Goal: Task Accomplishment & Management: Manage account settings

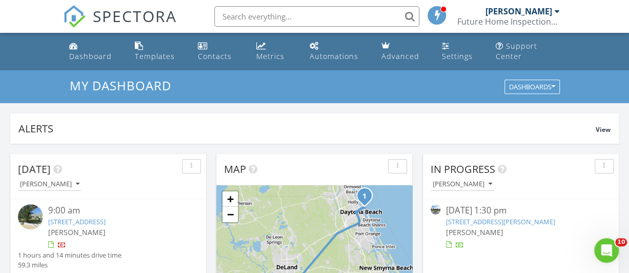
scroll to position [119, 0]
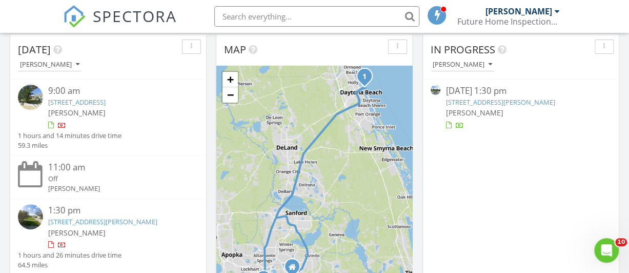
click at [474, 102] on link "5225 Driscoll Ct, Belle Isle, FL 32812" at bounding box center [500, 101] width 109 height 9
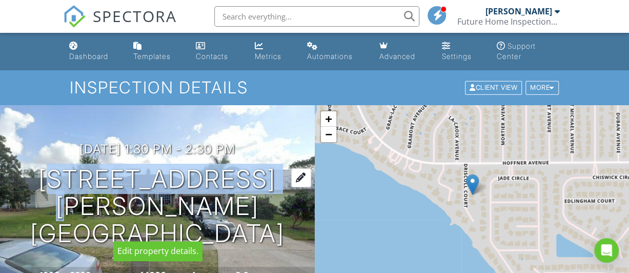
drag, startPoint x: 115, startPoint y: 187, endPoint x: 266, endPoint y: 187, distance: 150.7
click at [266, 187] on h1 "5225 Driscoll Ct Belle Isle, FL 32812" at bounding box center [157, 206] width 282 height 81
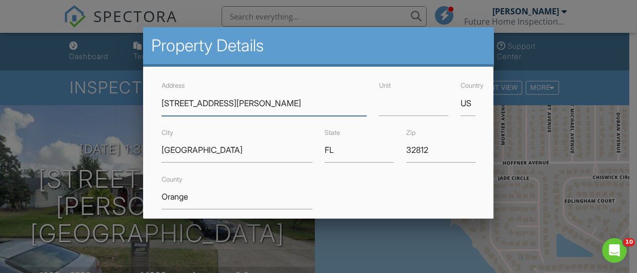
drag, startPoint x: 266, startPoint y: 187, endPoint x: 189, endPoint y: 98, distance: 117.1
click at [60, 138] on div at bounding box center [318, 119] width 637 height 341
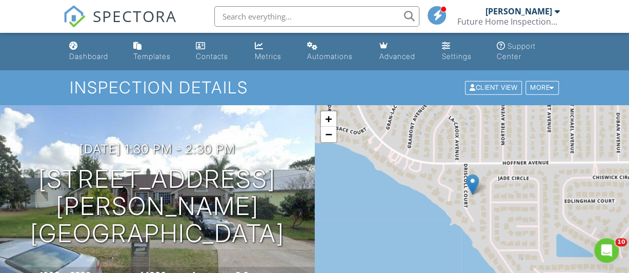
drag, startPoint x: 84, startPoint y: 201, endPoint x: 285, endPoint y: 220, distance: 201.9
click at [285, 220] on div "08/27/2025 1:30 pm - 2:30 pm 5225 Driscoll Ct Belle Isle, FL 32812" at bounding box center [157, 194] width 315 height 105
drag, startPoint x: 285, startPoint y: 220, endPoint x: 250, endPoint y: 212, distance: 35.7
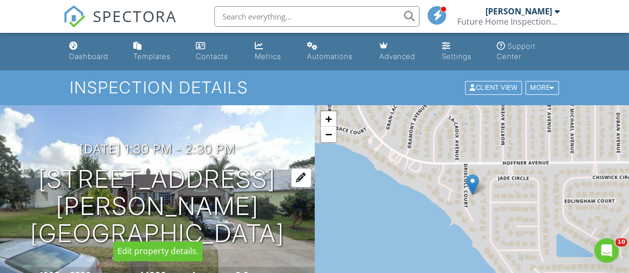
copy h1 "5225 Driscoll Ct Belle Isle, FL 32812"
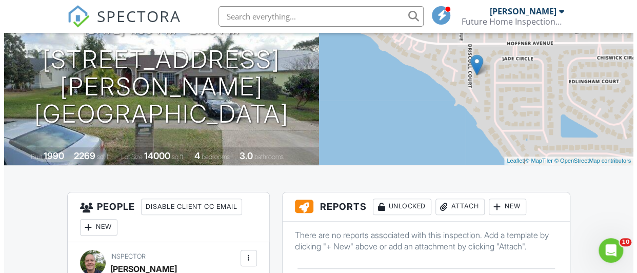
scroll to position [239, 0]
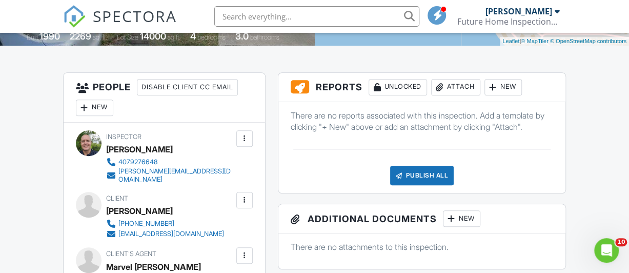
click at [463, 86] on div "Attach" at bounding box center [455, 87] width 49 height 16
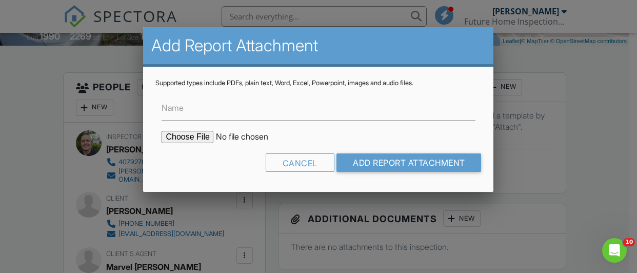
click at [186, 138] on input "file" at bounding box center [248, 137] width 174 height 12
type input "C:\fakepath\5225 Driscoll Ct Photos.pdf"
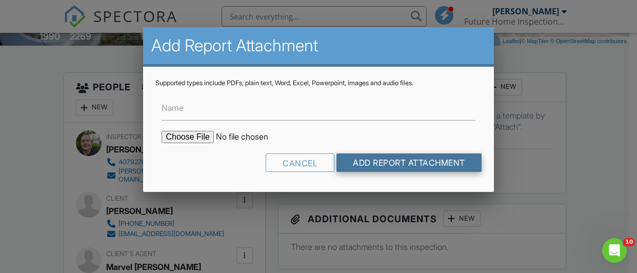
click at [357, 159] on input "Add Report Attachment" at bounding box center [408, 162] width 145 height 18
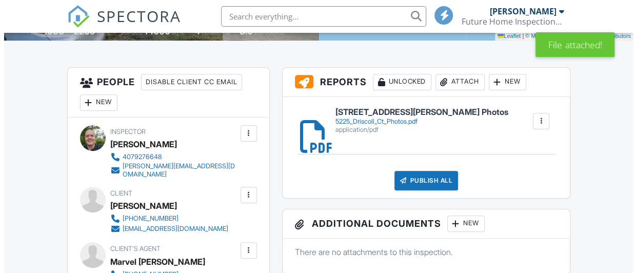
scroll to position [239, 0]
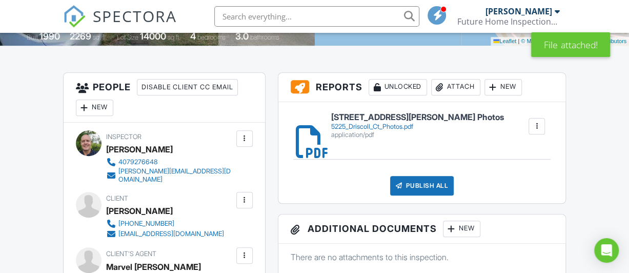
click at [456, 89] on div "Attach" at bounding box center [455, 87] width 49 height 16
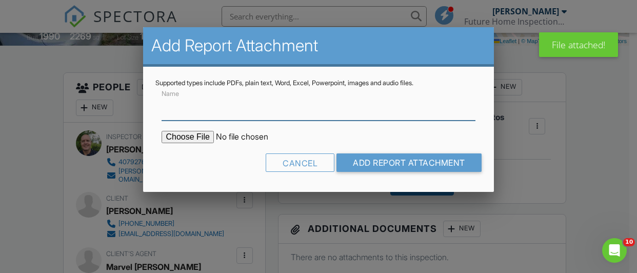
scroll to position [0, 0]
click at [184, 136] on input "file" at bounding box center [248, 137] width 174 height 12
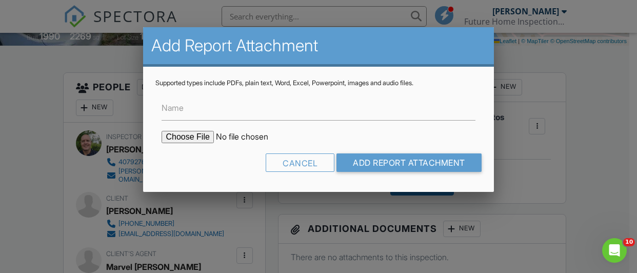
type input "C:\fakepath\5225 Driscoll Ct Wind Mit.pdf"
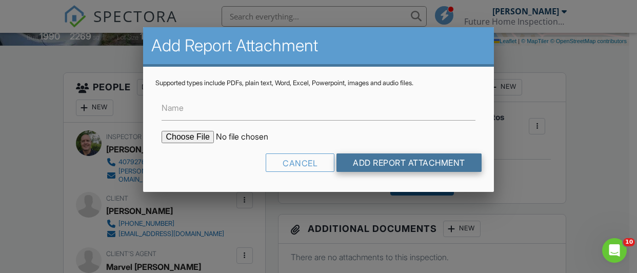
click at [400, 157] on input "Add Report Attachment" at bounding box center [408, 162] width 145 height 18
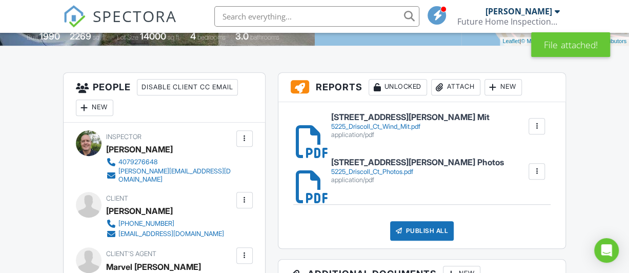
click at [456, 88] on div "Attach" at bounding box center [455, 87] width 49 height 16
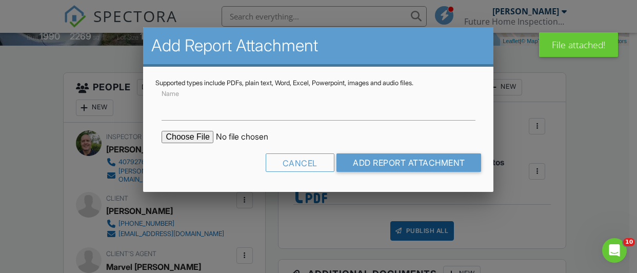
click at [198, 136] on input "file" at bounding box center [248, 137] width 174 height 12
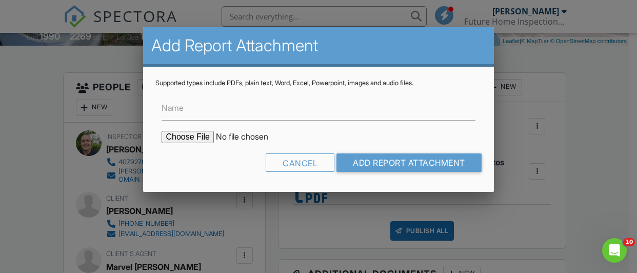
type input "C:\fakepath\5225 Driscoll Ct.pdf"
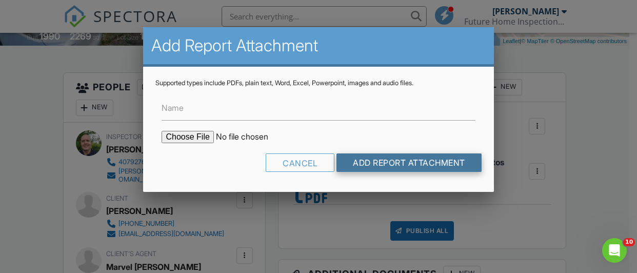
click at [363, 160] on input "Add Report Attachment" at bounding box center [408, 162] width 145 height 18
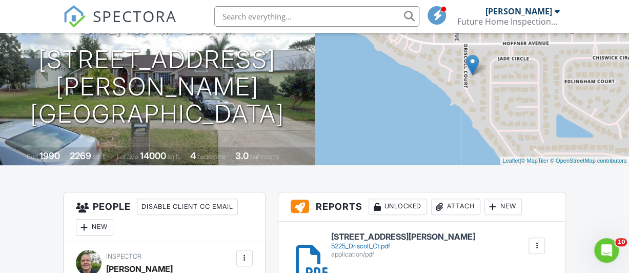
scroll to position [239, 0]
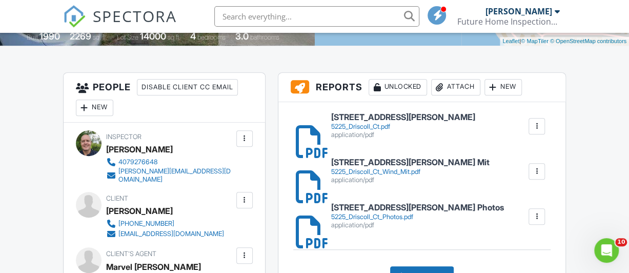
click at [378, 166] on link "5225 Driscoll Ct Wind Mit 5225_Driscoll_Ct_Wind_Mit.pdf application/pdf" at bounding box center [410, 171] width 158 height 26
click at [381, 120] on h6 "[STREET_ADDRESS][PERSON_NAME]" at bounding box center [403, 117] width 144 height 9
click at [540, 169] on div at bounding box center [537, 171] width 10 height 10
drag, startPoint x: 536, startPoint y: 195, endPoint x: 365, endPoint y: 41, distance: 230.8
click at [536, 195] on link "Delete" at bounding box center [530, 199] width 38 height 11
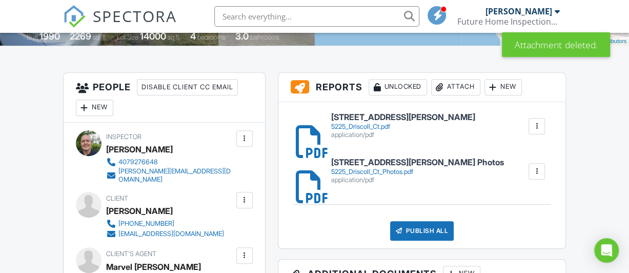
click at [537, 121] on div at bounding box center [537, 126] width 10 height 10
click at [533, 153] on link "Delete" at bounding box center [530, 154] width 38 height 11
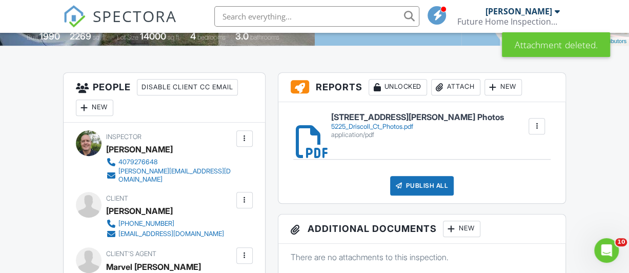
click at [467, 89] on div "Attach" at bounding box center [455, 87] width 49 height 16
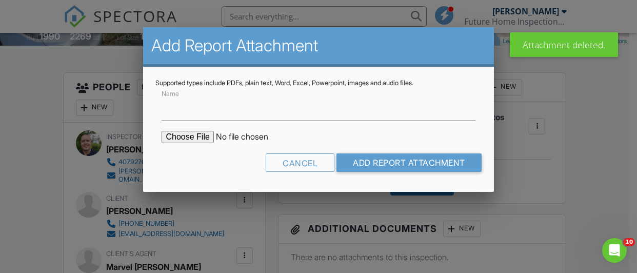
click at [185, 138] on input "file" at bounding box center [248, 137] width 174 height 12
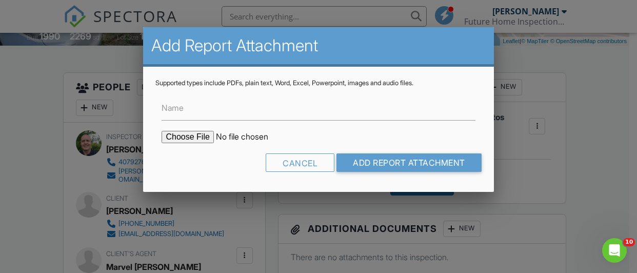
type input "C:\fakepath\5225_Driscoll_Ct_Wind_Mit.pdf"
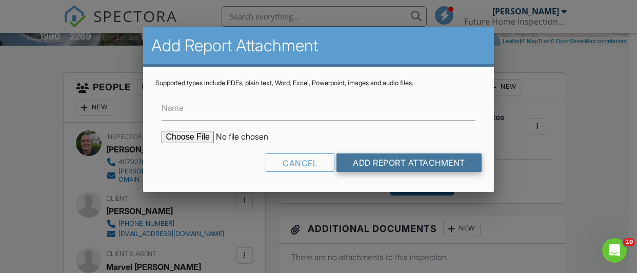
click at [406, 161] on input "Add Report Attachment" at bounding box center [408, 162] width 145 height 18
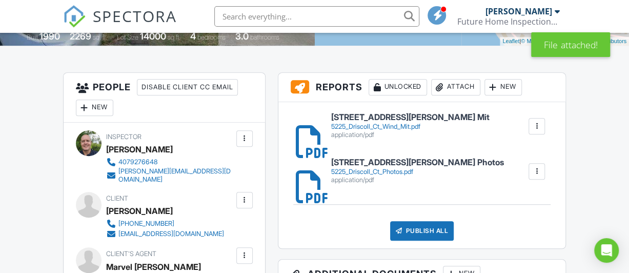
click at [449, 86] on div "Attach" at bounding box center [455, 87] width 49 height 16
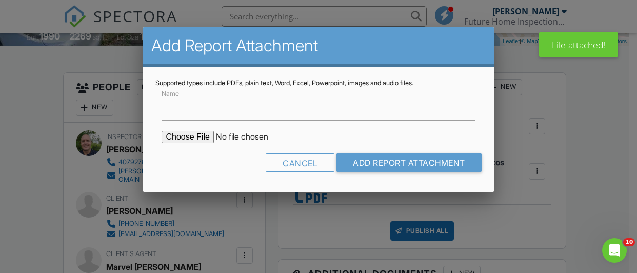
click at [202, 137] on input "file" at bounding box center [248, 137] width 174 height 12
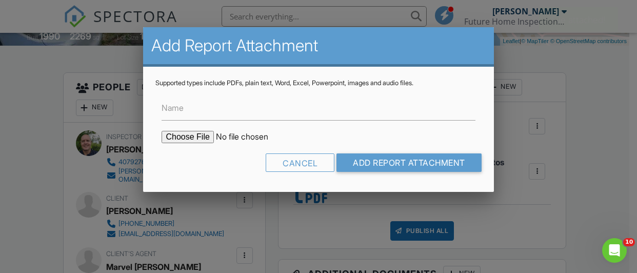
type input "C:\fakepath\5225_Driscoll_Ct.pdf"
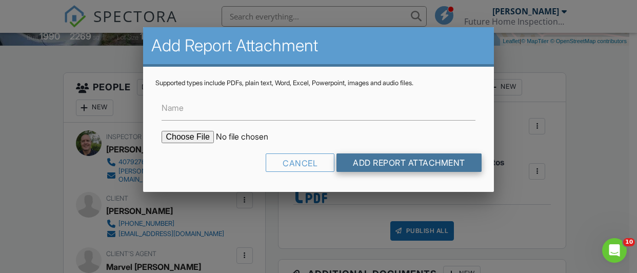
click at [381, 160] on input "Add Report Attachment" at bounding box center [408, 162] width 145 height 18
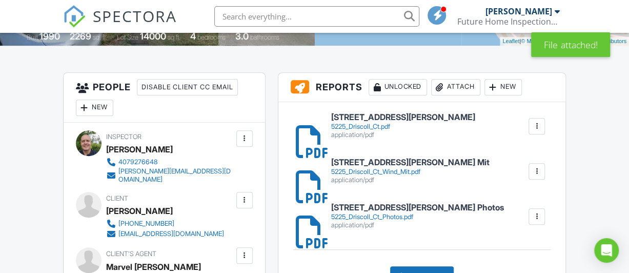
click at [402, 164] on h6 "[STREET_ADDRESS][PERSON_NAME] Mit" at bounding box center [410, 162] width 158 height 9
click at [380, 131] on div "application/pdf" at bounding box center [403, 135] width 144 height 8
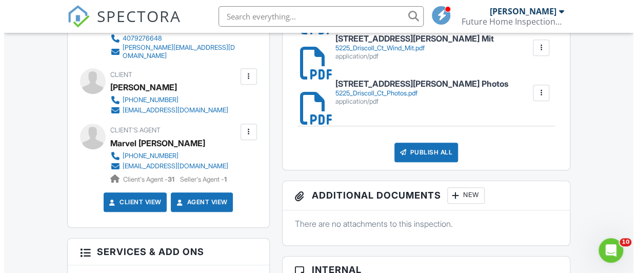
scroll to position [359, 0]
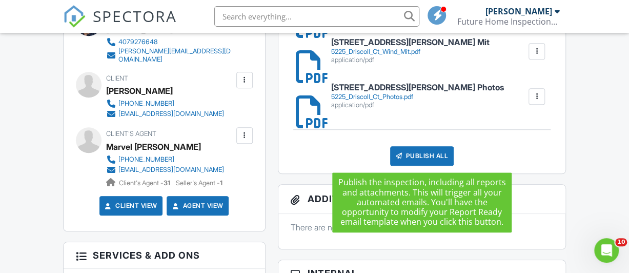
click at [428, 152] on div "Publish All" at bounding box center [422, 155] width 64 height 19
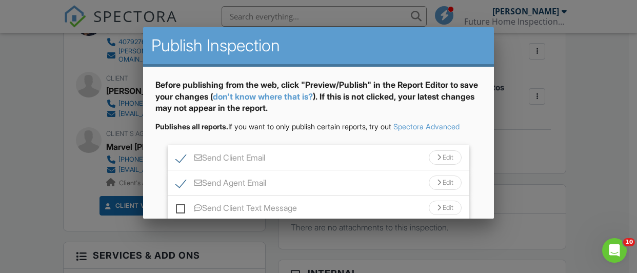
scroll to position [110, 0]
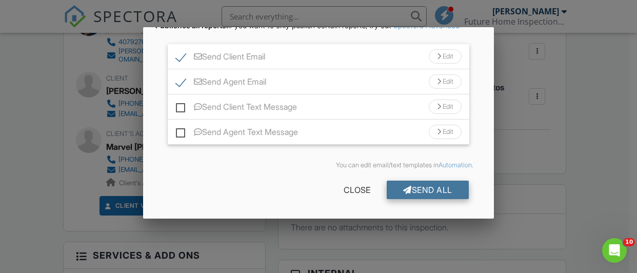
click at [415, 185] on div "Send All" at bounding box center [428, 189] width 82 height 18
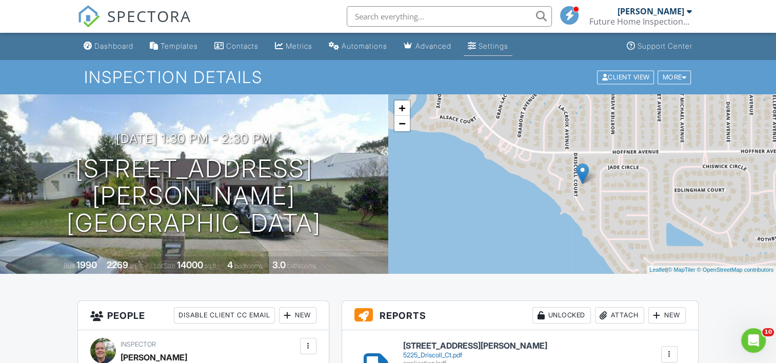
click at [490, 45] on link "Settings" at bounding box center [487, 46] width 49 height 19
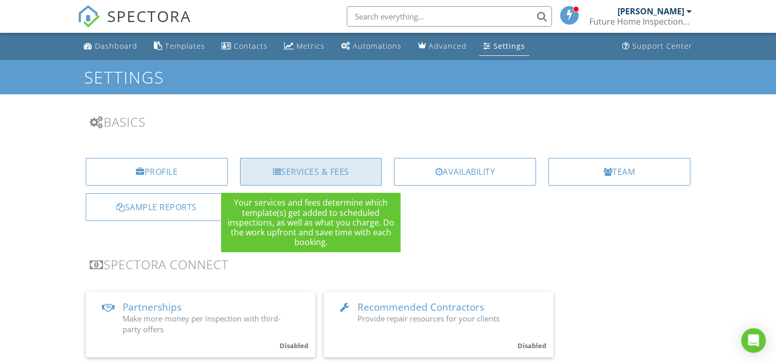
click at [316, 175] on div "Services & Fees" at bounding box center [311, 172] width 142 height 28
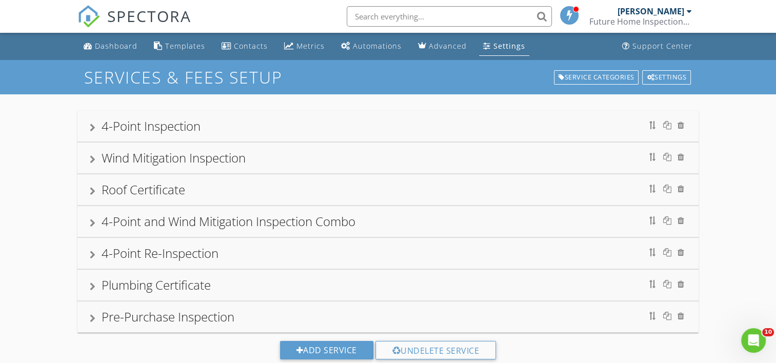
click at [92, 128] on div at bounding box center [93, 128] width 6 height 8
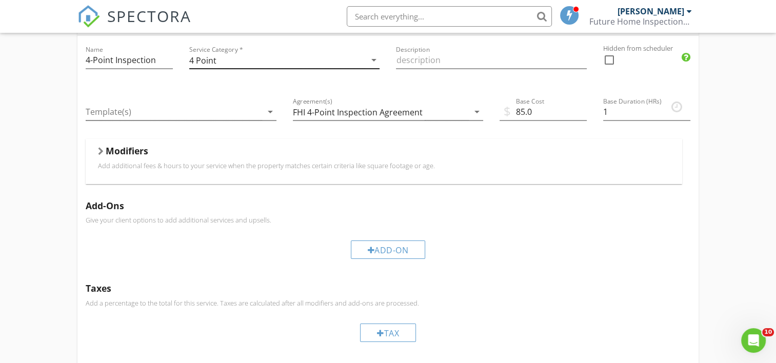
scroll to position [119, 0]
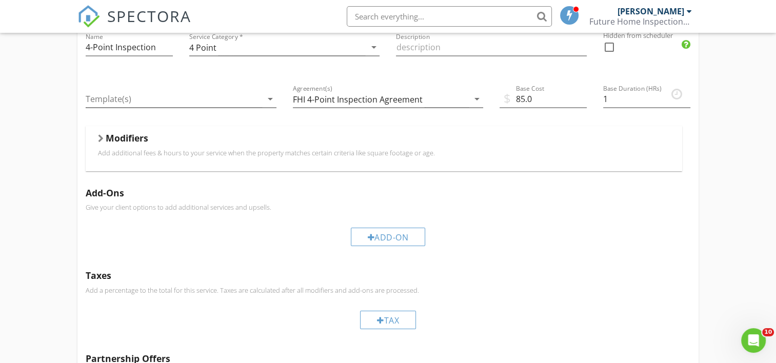
click at [98, 136] on div at bounding box center [101, 138] width 6 height 8
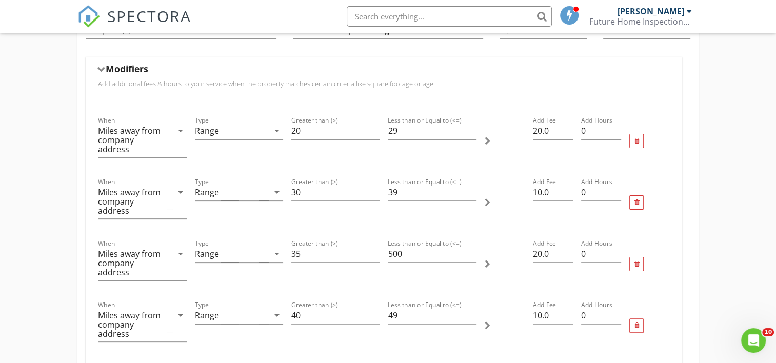
scroll to position [0, 0]
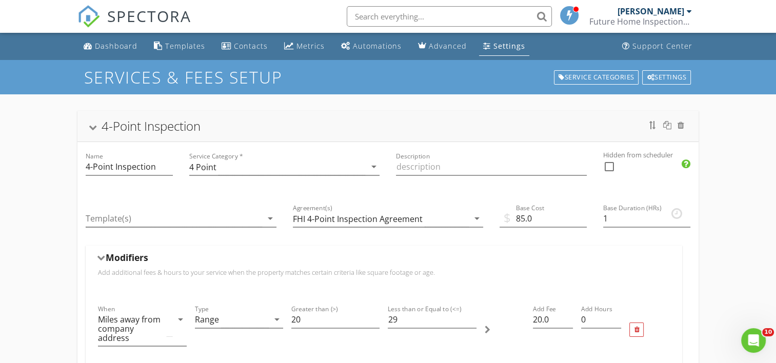
click at [91, 128] on div at bounding box center [93, 128] width 8 height 6
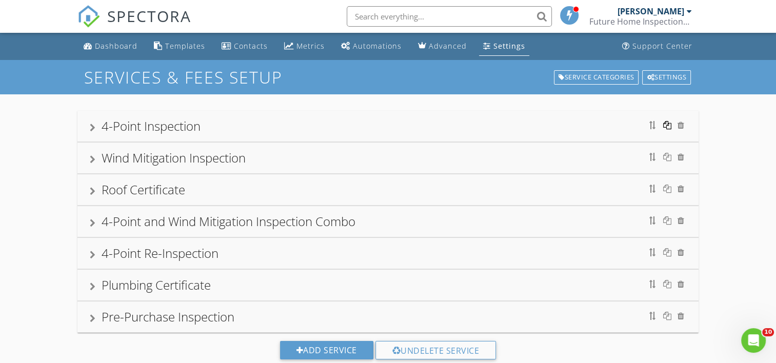
click at [666, 126] on div at bounding box center [667, 125] width 8 height 8
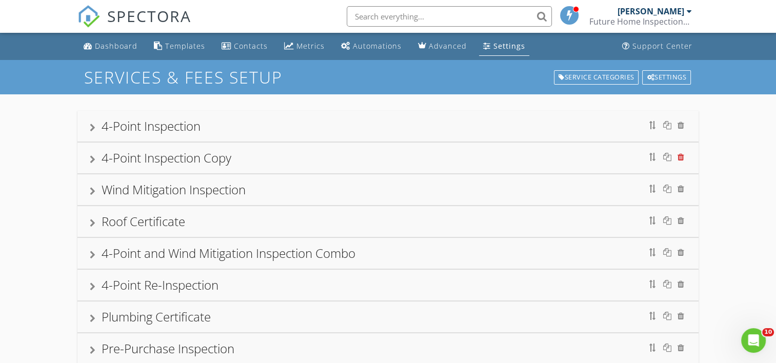
click at [681, 157] on div at bounding box center [680, 157] width 7 height 8
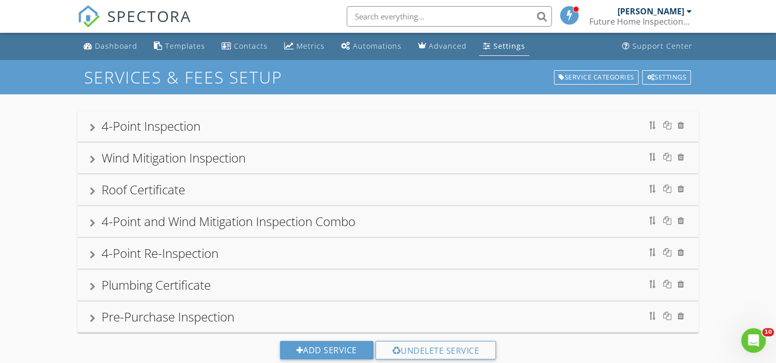
click at [92, 159] on div at bounding box center [93, 159] width 6 height 8
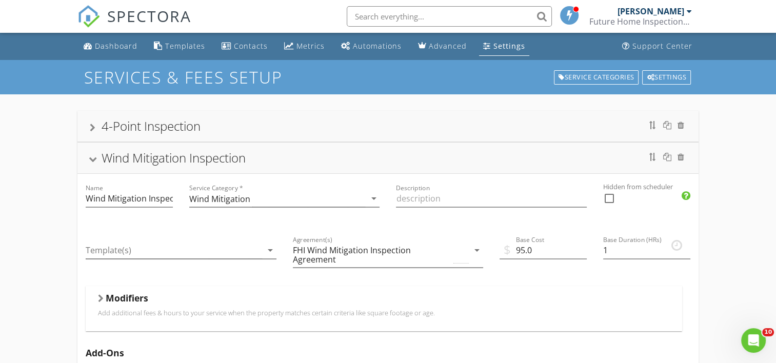
click at [98, 295] on div at bounding box center [101, 298] width 6 height 8
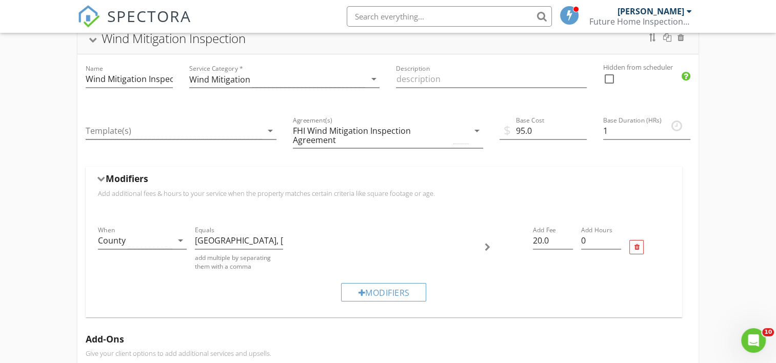
scroll to position [239, 0]
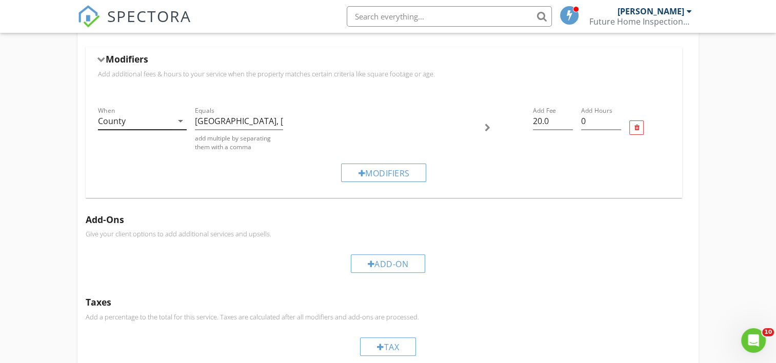
click at [179, 119] on icon "arrow_drop_down" at bounding box center [180, 121] width 12 height 12
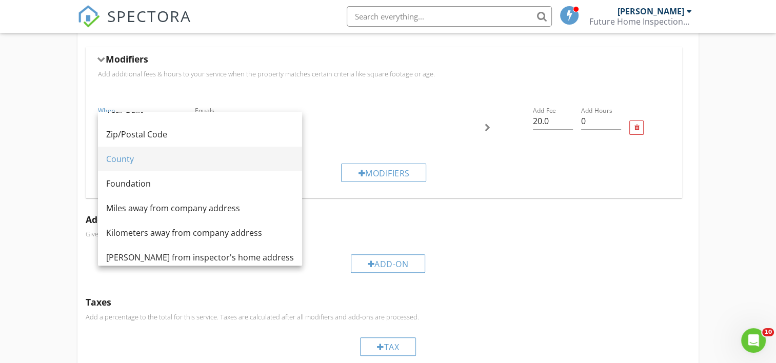
scroll to position [125, 0]
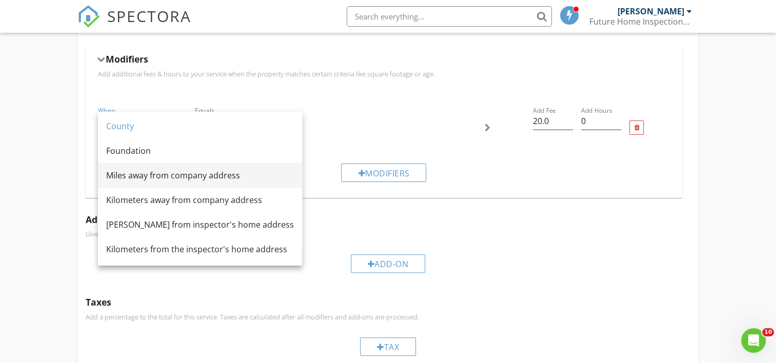
click at [180, 177] on div "Miles away from company address" at bounding box center [200, 175] width 188 height 12
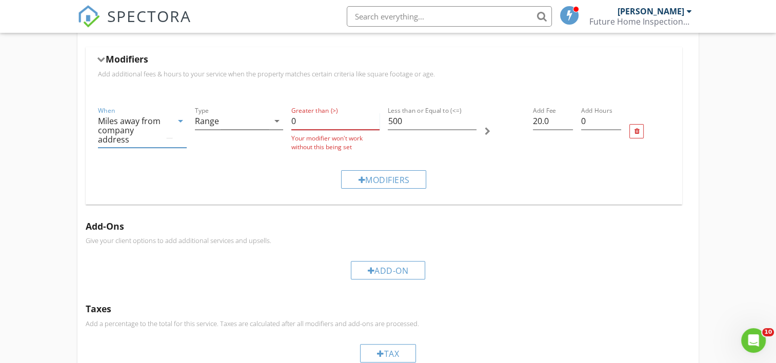
click at [301, 119] on input "0" at bounding box center [335, 121] width 88 height 17
type input "20"
click at [414, 117] on input "500" at bounding box center [432, 121] width 88 height 17
type input "5"
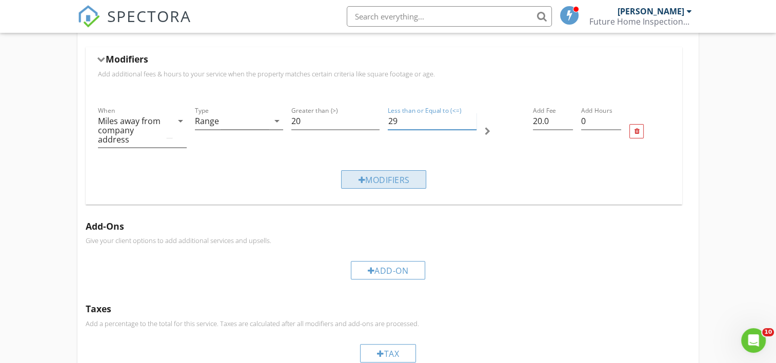
type input "29"
click at [390, 180] on div "Modifiers" at bounding box center [383, 179] width 85 height 18
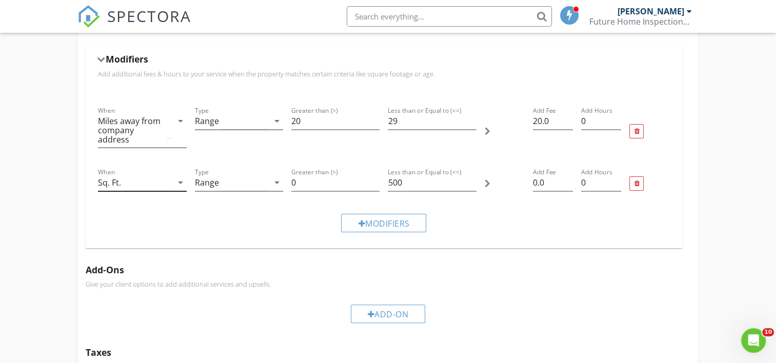
click at [179, 183] on icon "arrow_drop_down" at bounding box center [180, 182] width 12 height 12
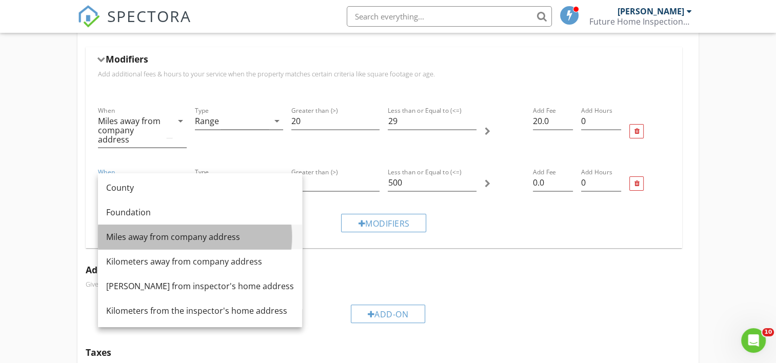
click at [174, 234] on div "Miles away from company address" at bounding box center [200, 237] width 188 height 12
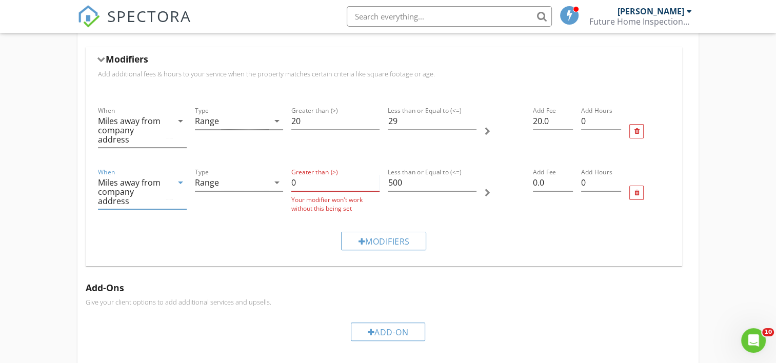
click at [298, 179] on input "0" at bounding box center [335, 182] width 88 height 17
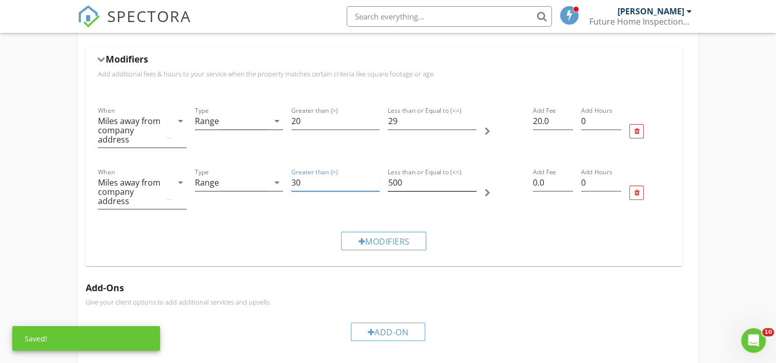
type input "30"
click at [404, 180] on input "500" at bounding box center [432, 182] width 88 height 17
type input "5"
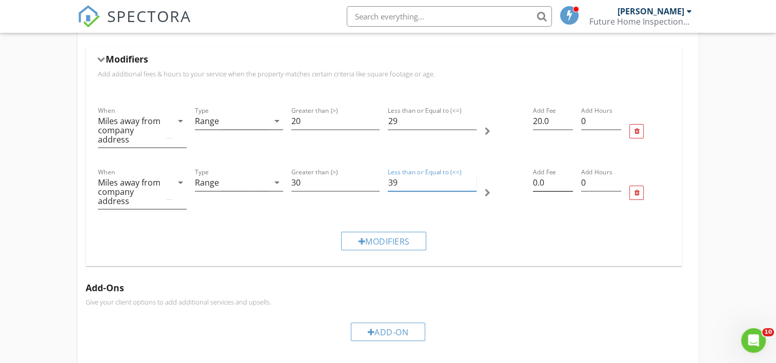
type input "39"
click at [537, 180] on input "0.0" at bounding box center [553, 182] width 40 height 17
click at [102, 58] on div at bounding box center [101, 60] width 8 height 6
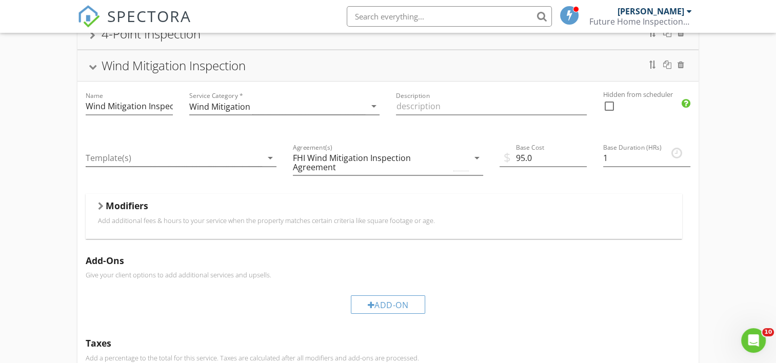
scroll to position [0, 0]
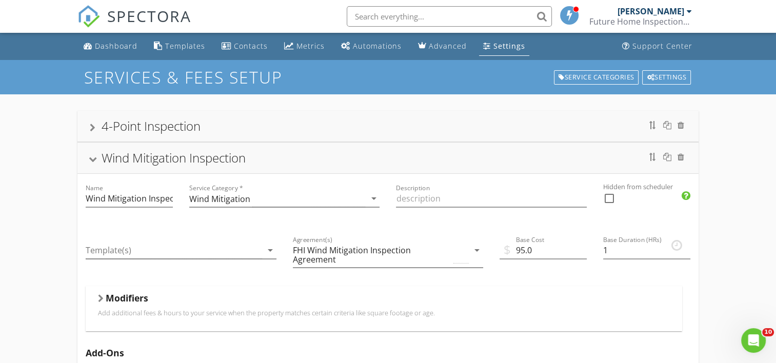
click at [90, 128] on div at bounding box center [93, 128] width 6 height 8
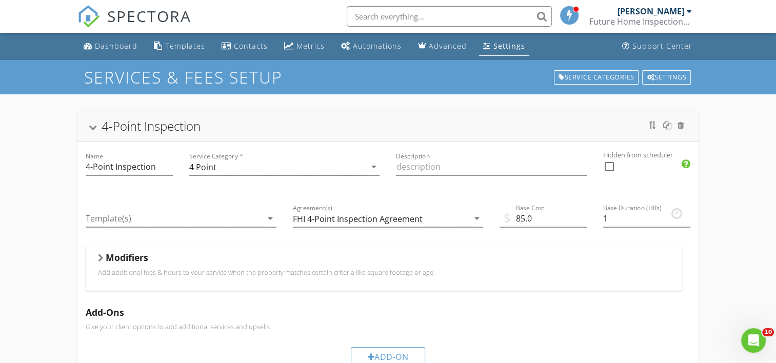
click at [98, 258] on div at bounding box center [101, 258] width 6 height 8
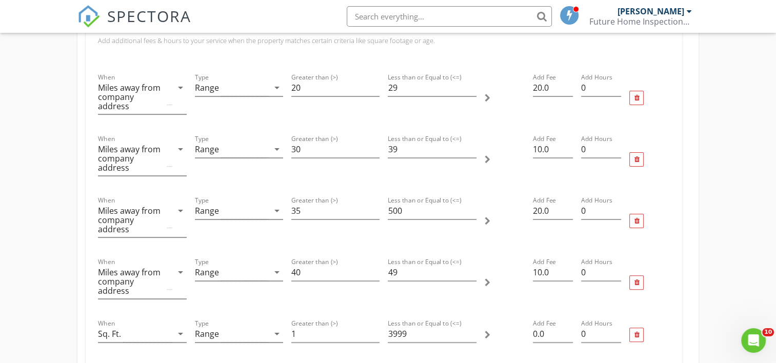
scroll to position [239, 0]
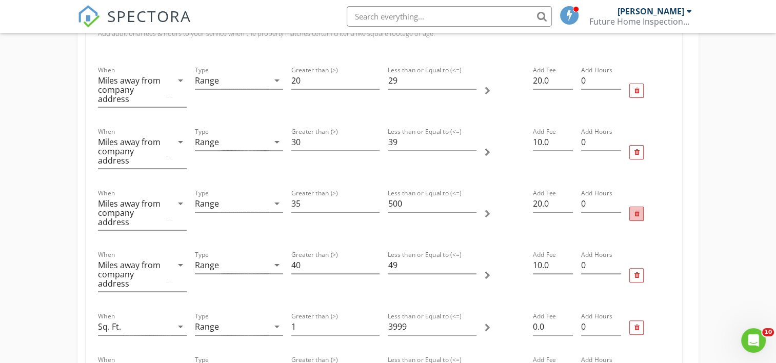
click at [639, 211] on div at bounding box center [636, 214] width 14 height 14
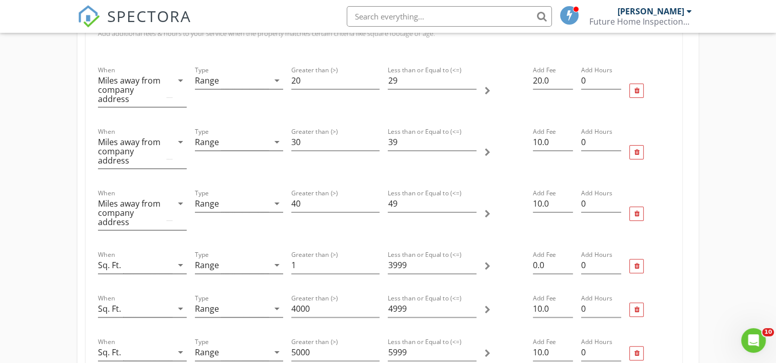
click at [487, 214] on div at bounding box center [487, 214] width 6 height 8
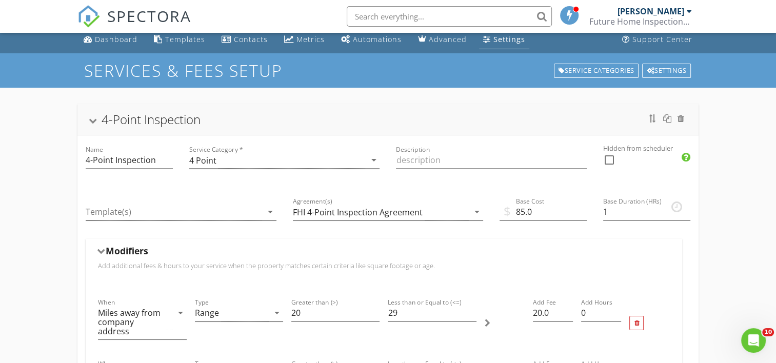
scroll to position [0, 0]
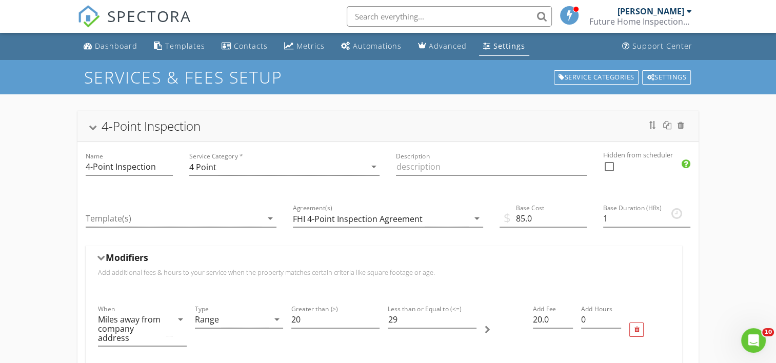
click at [92, 127] on div at bounding box center [93, 128] width 8 height 6
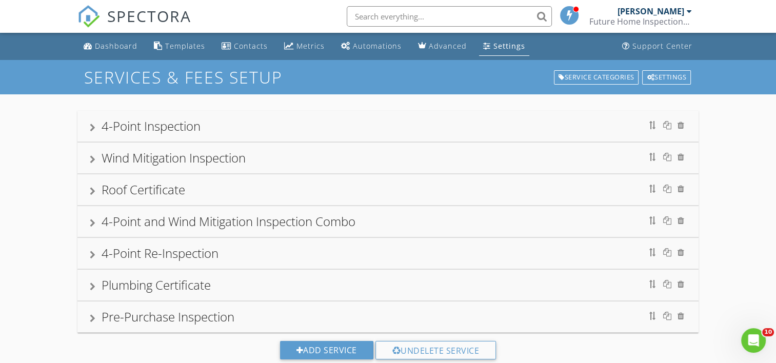
click at [91, 159] on div at bounding box center [93, 159] width 6 height 8
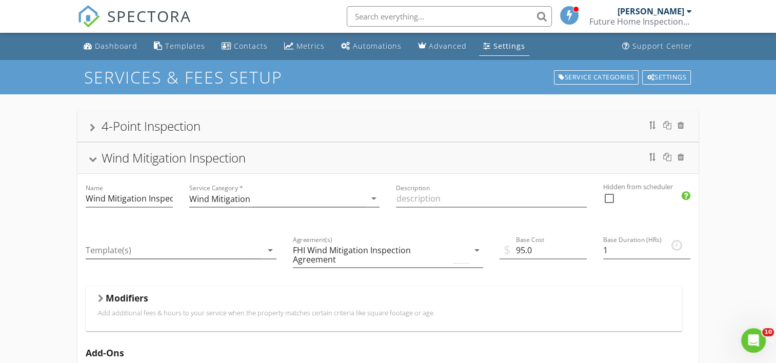
click at [100, 297] on div at bounding box center [101, 298] width 6 height 8
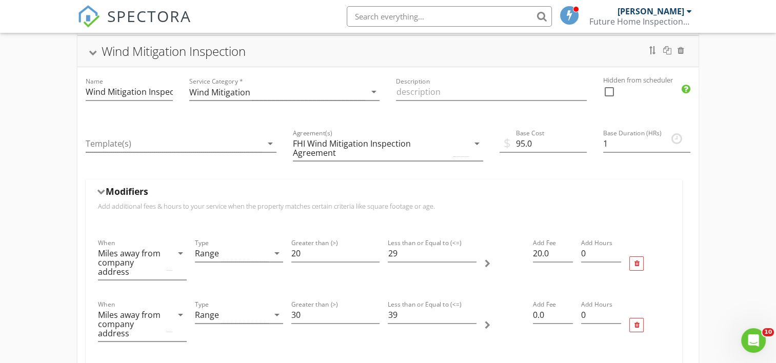
scroll to position [119, 0]
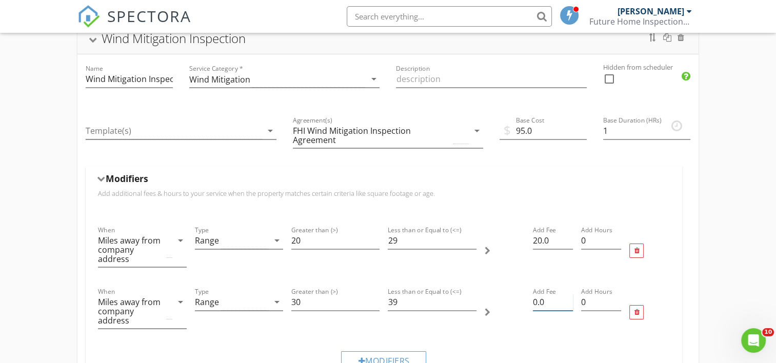
click at [533, 301] on input "0.0" at bounding box center [553, 302] width 40 height 17
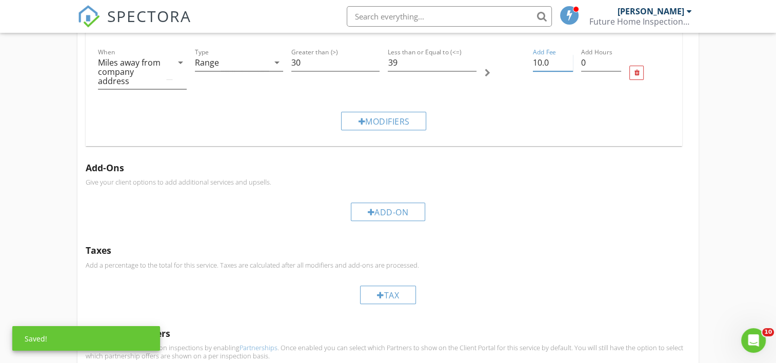
scroll to position [239, 0]
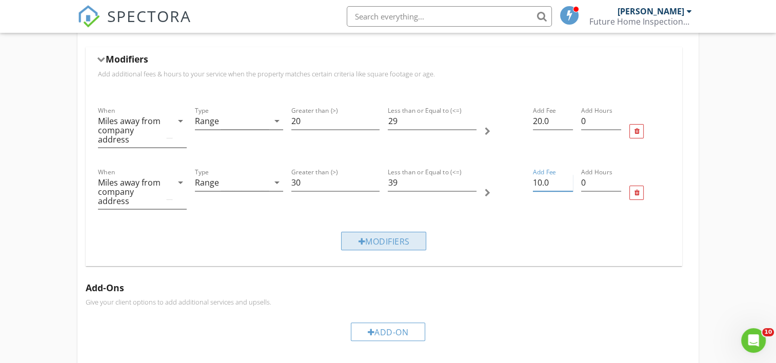
type input "10.0"
click at [370, 240] on div "Modifiers" at bounding box center [383, 241] width 85 height 18
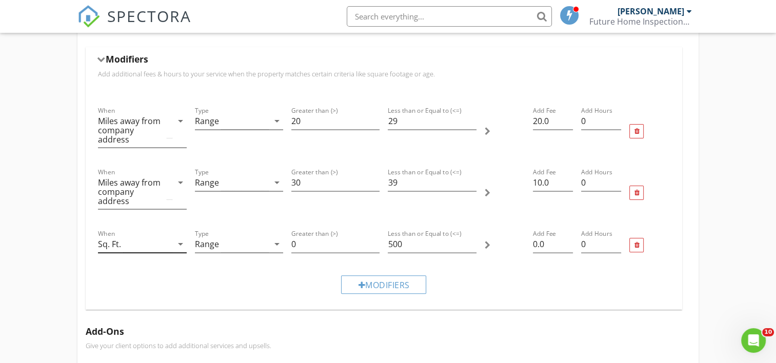
click at [177, 241] on icon "arrow_drop_down" at bounding box center [180, 244] width 12 height 12
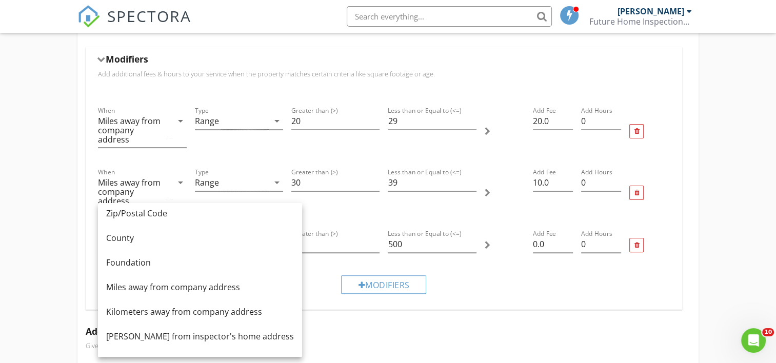
scroll to position [119, 0]
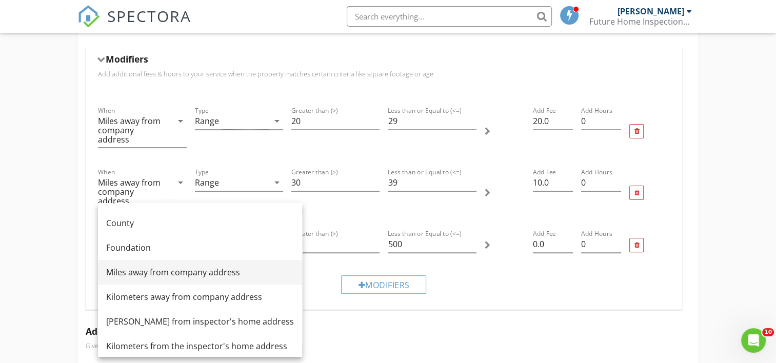
click at [189, 272] on div "Miles away from company address" at bounding box center [200, 272] width 188 height 12
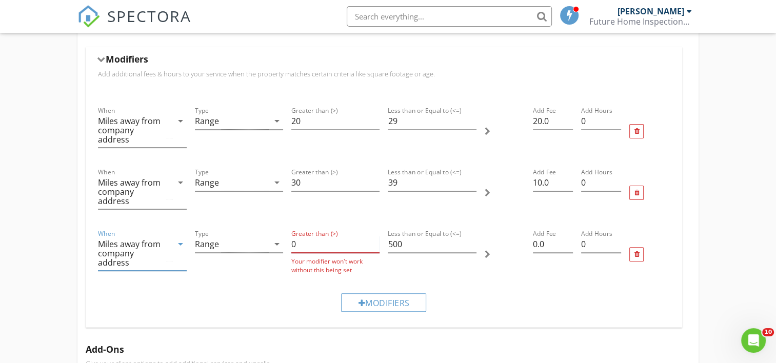
click at [306, 242] on input "0" at bounding box center [335, 244] width 88 height 17
type input "40"
click at [404, 241] on input "500" at bounding box center [432, 244] width 88 height 17
type input "5"
type input "49"
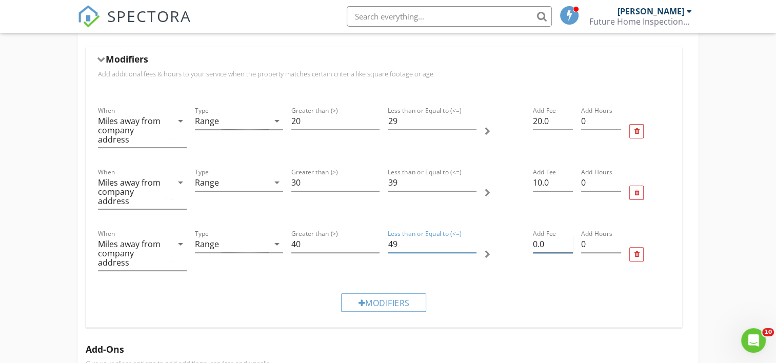
click at [537, 244] on input "0.0" at bounding box center [553, 244] width 40 height 17
type input "10.0"
click at [386, 301] on div "Modifiers" at bounding box center [383, 302] width 85 height 18
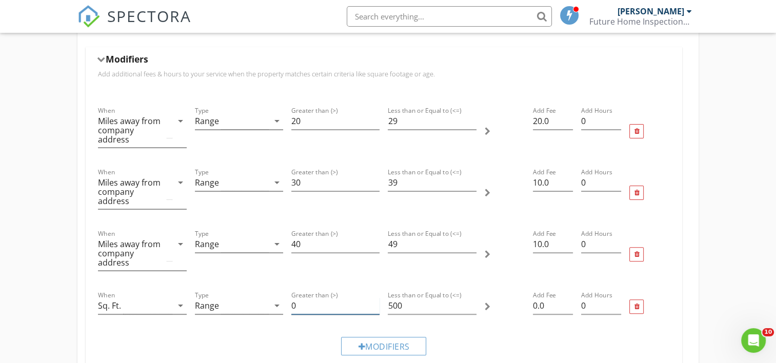
click at [296, 306] on input "0" at bounding box center [335, 305] width 88 height 17
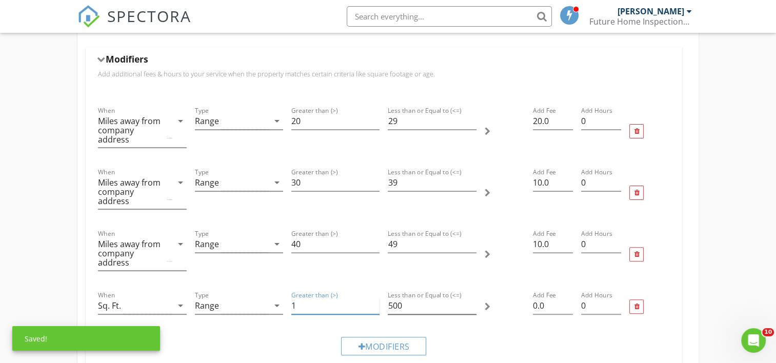
type input "1"
click at [412, 303] on input "500" at bounding box center [432, 305] width 88 height 17
type input "5"
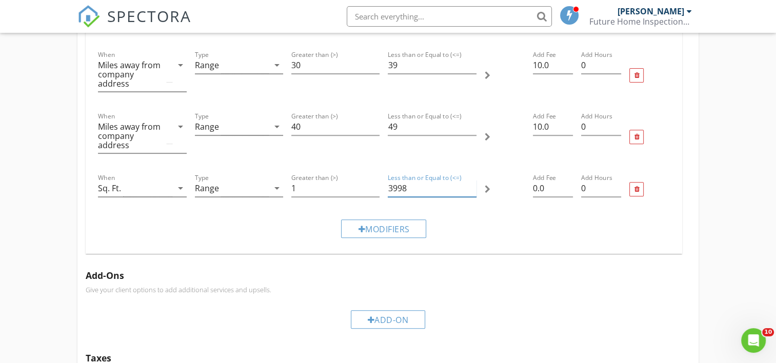
scroll to position [359, 0]
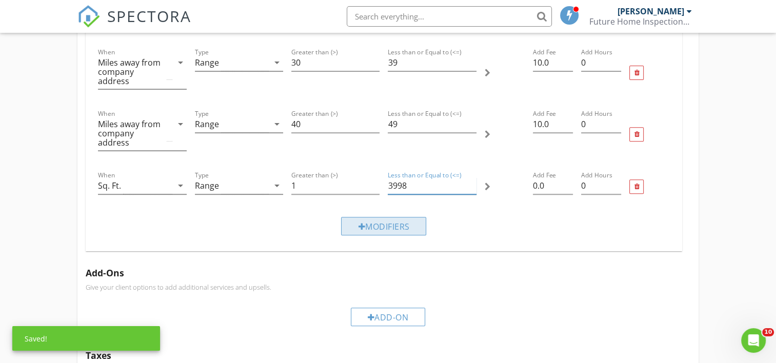
type input "3998"
click at [384, 226] on div "Modifiers" at bounding box center [383, 226] width 85 height 18
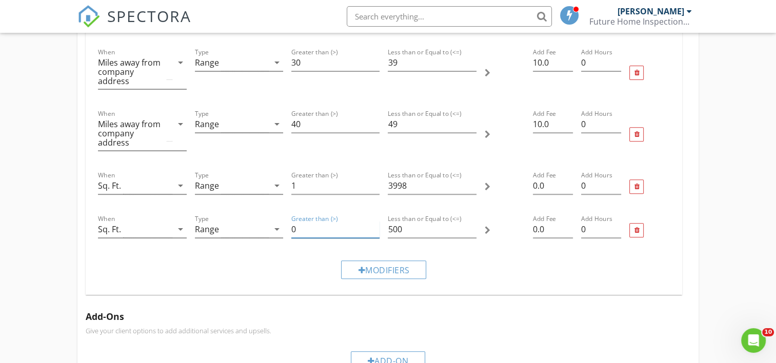
click at [302, 229] on input "0" at bounding box center [335, 229] width 88 height 17
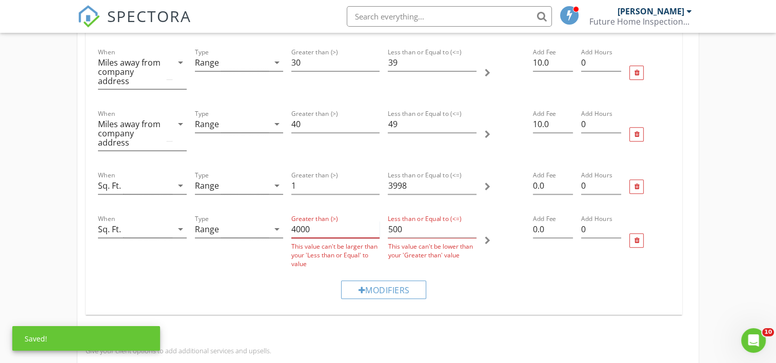
type input "4000"
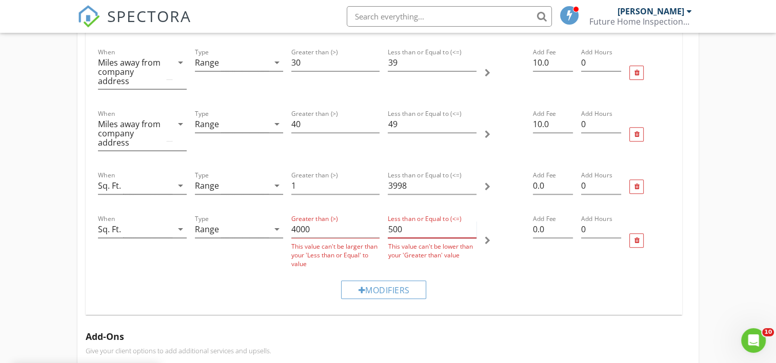
click at [412, 228] on input "500" at bounding box center [432, 229] width 88 height 17
type input "5"
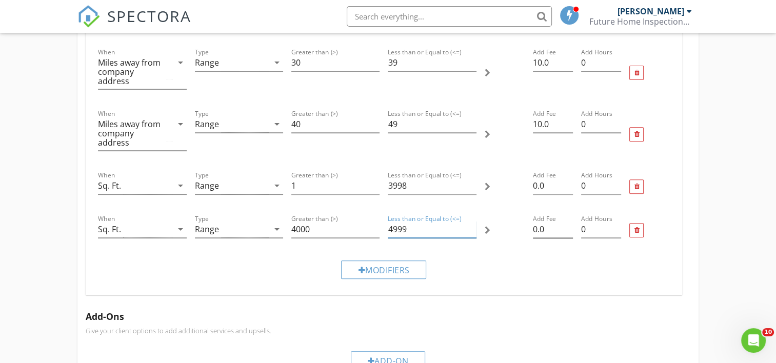
type input "4999"
click at [533, 228] on input "0.0" at bounding box center [553, 229] width 40 height 17
type input "10.0"
click at [383, 270] on div "Modifiers" at bounding box center [383, 269] width 85 height 18
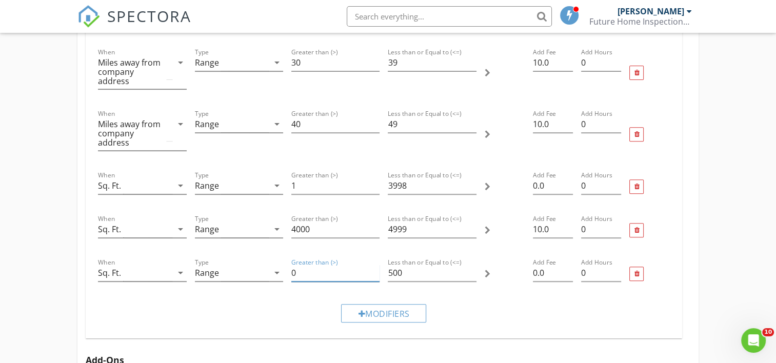
click at [298, 271] on input "0" at bounding box center [335, 273] width 88 height 17
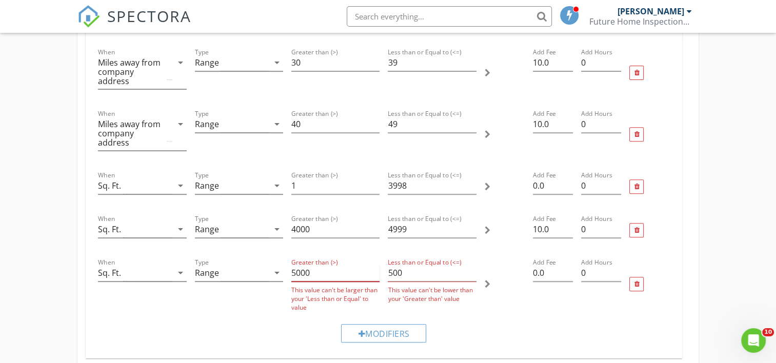
type input "5000"
click at [404, 272] on input "500" at bounding box center [432, 273] width 88 height 17
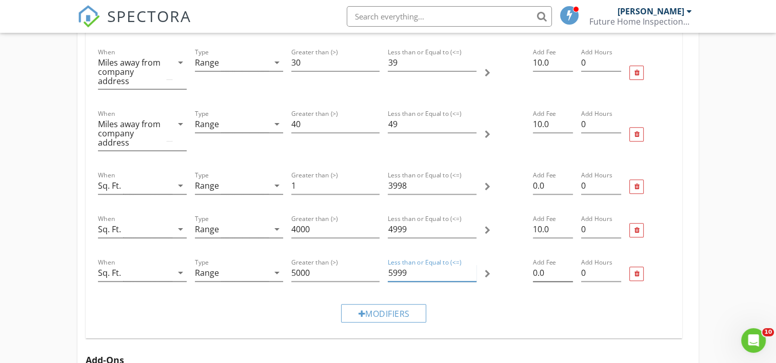
type input "5999"
click at [533, 273] on input "0.0" at bounding box center [553, 273] width 40 height 17
type input "10.0"
click at [386, 312] on div "Modifiers" at bounding box center [383, 313] width 85 height 18
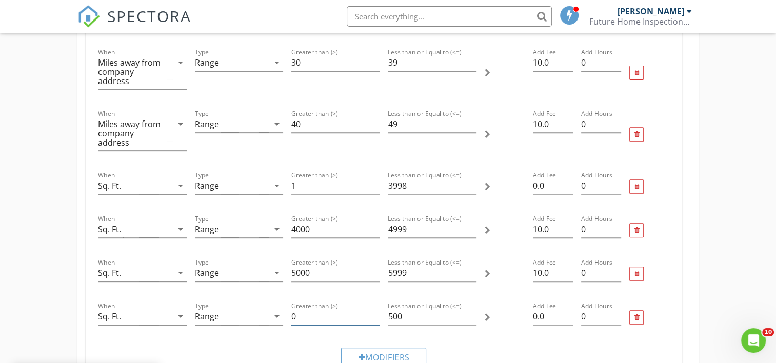
click at [303, 316] on input "0" at bounding box center [335, 316] width 88 height 17
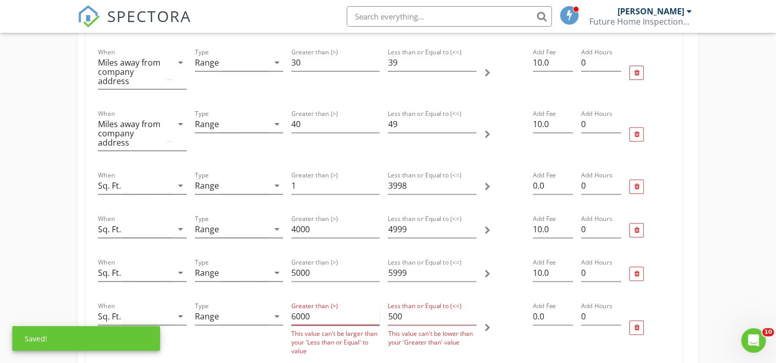
type input "6000"
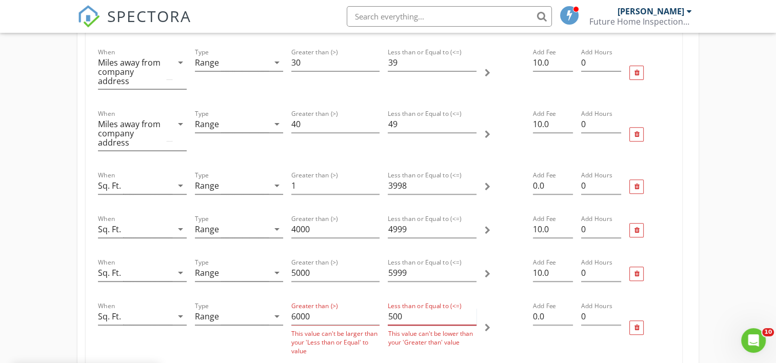
click at [410, 313] on input "500" at bounding box center [432, 316] width 88 height 17
type input "5"
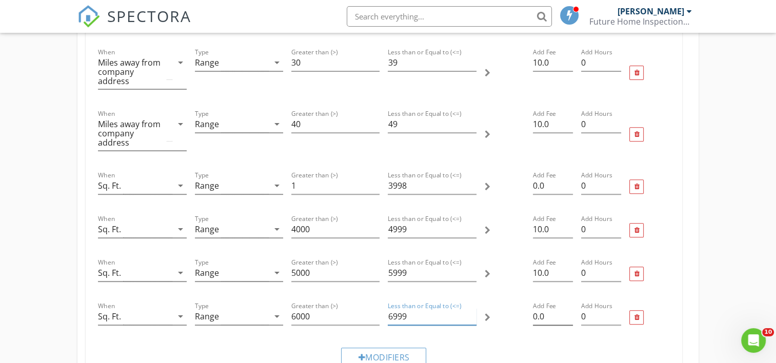
type input "6999"
click at [533, 316] on input "0.0" at bounding box center [553, 316] width 40 height 17
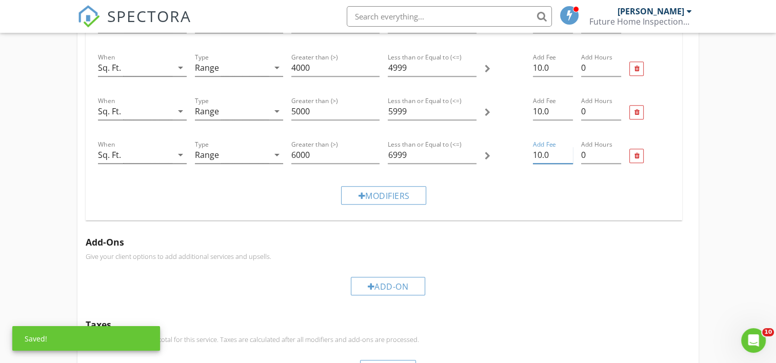
scroll to position [598, 0]
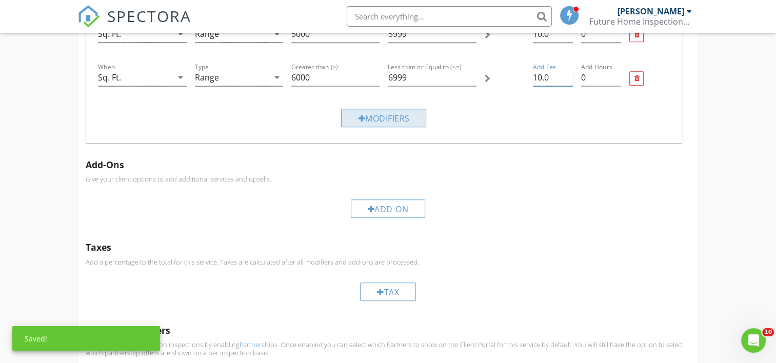
type input "10.0"
click at [372, 113] on div "Modifiers" at bounding box center [383, 118] width 85 height 18
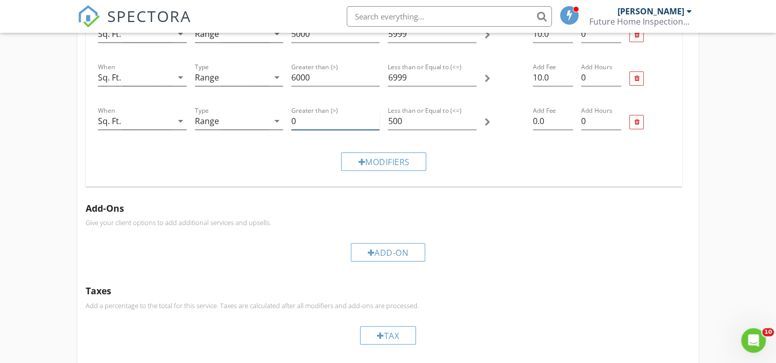
click at [291, 120] on input "0" at bounding box center [335, 121] width 88 height 17
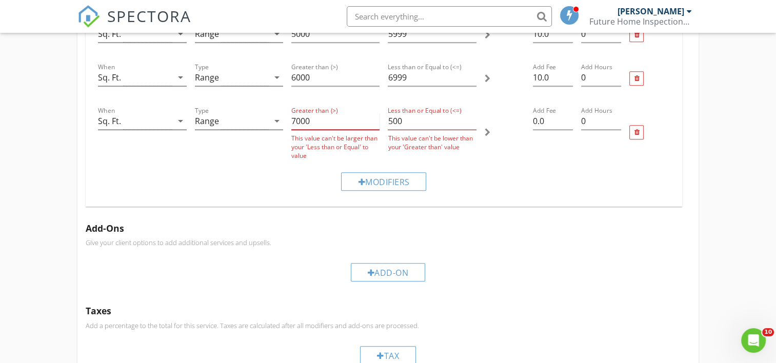
type input "7000"
click at [405, 120] on input "500" at bounding box center [432, 121] width 88 height 17
type input "5"
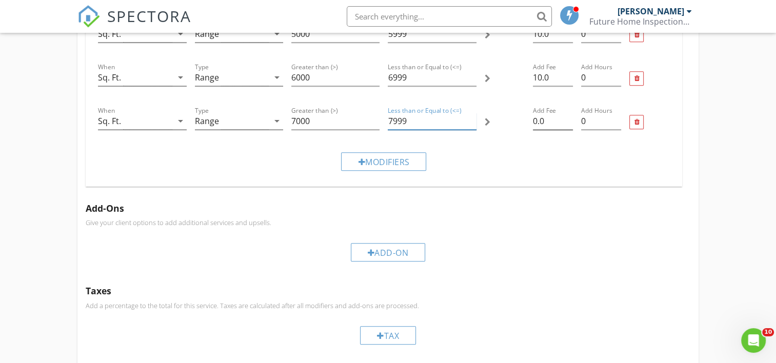
type input "7999"
click at [534, 119] on input "0.0" at bounding box center [553, 121] width 40 height 17
type input "10.0"
click at [374, 161] on div "Modifiers" at bounding box center [383, 161] width 85 height 18
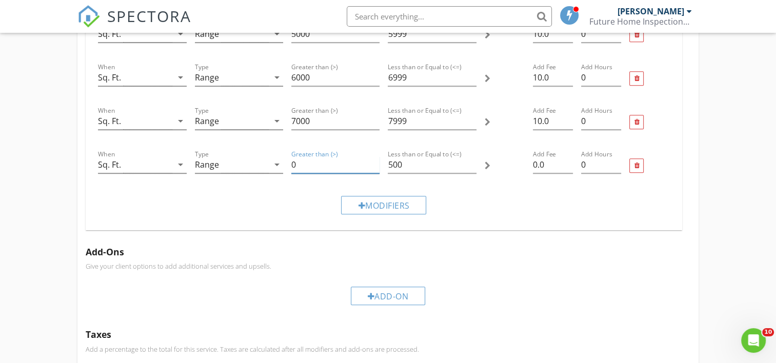
click at [297, 164] on input "0" at bounding box center [335, 164] width 88 height 17
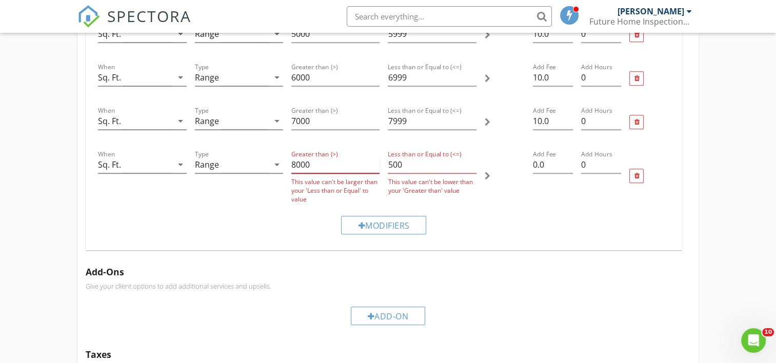
type input "8000"
click at [411, 163] on input "500" at bounding box center [432, 164] width 88 height 17
type input "50"
click at [637, 175] on div at bounding box center [636, 176] width 5 height 7
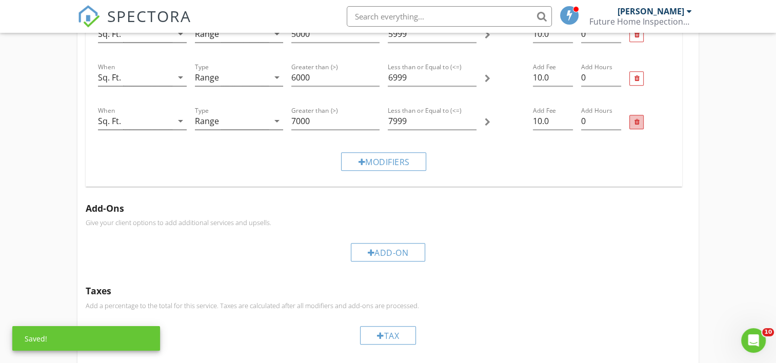
click at [636, 121] on div at bounding box center [636, 122] width 5 height 7
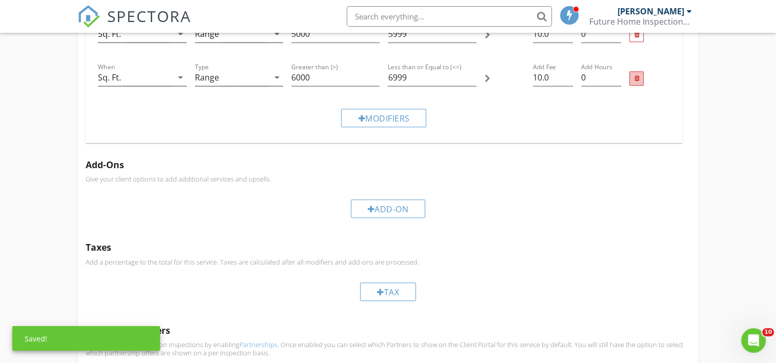
click at [638, 81] on div at bounding box center [636, 78] width 14 height 14
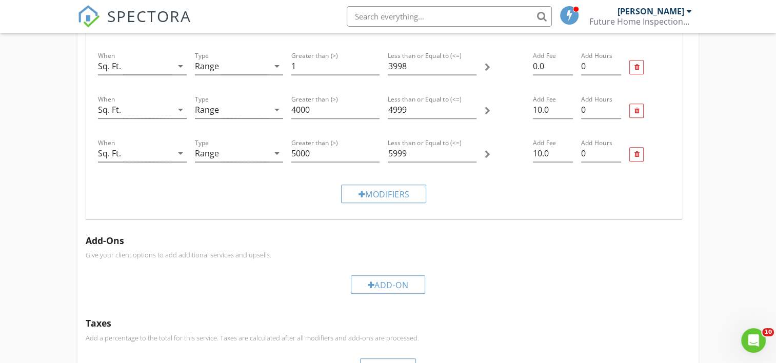
scroll to position [359, 0]
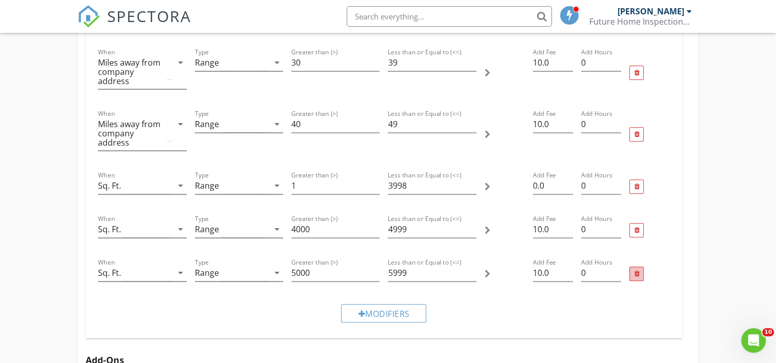
click at [637, 275] on div at bounding box center [636, 274] width 5 height 7
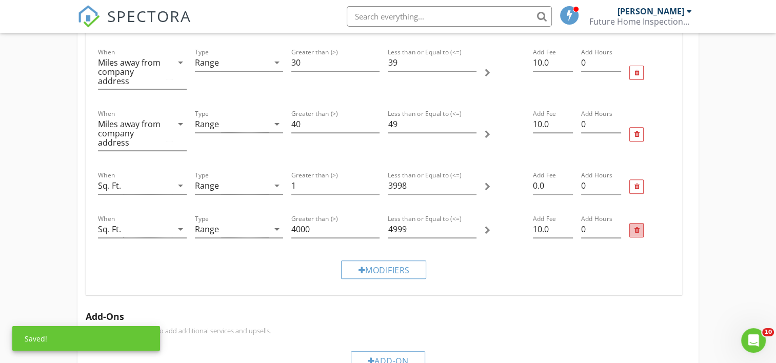
click at [637, 228] on div at bounding box center [636, 230] width 5 height 7
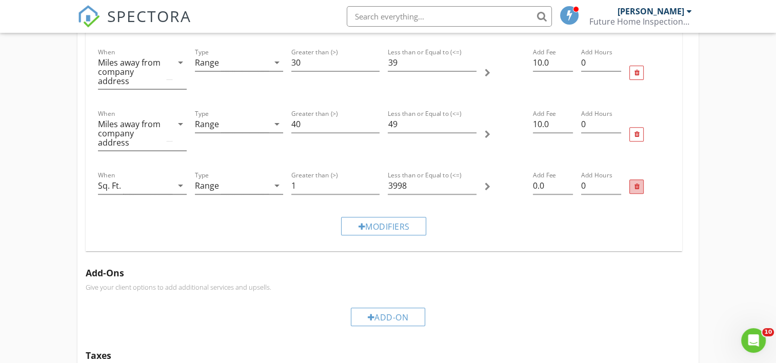
click at [636, 188] on div at bounding box center [636, 187] width 5 height 7
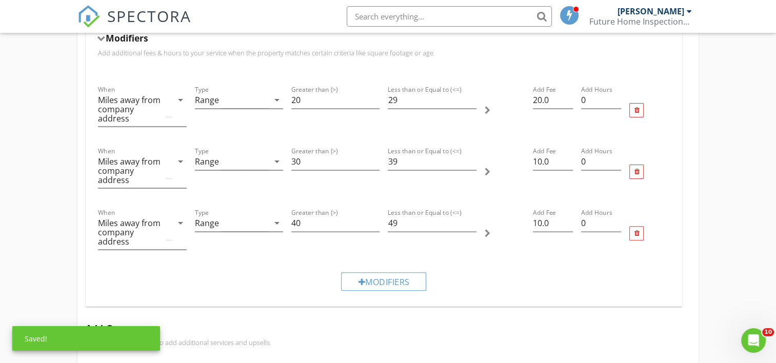
scroll to position [239, 0]
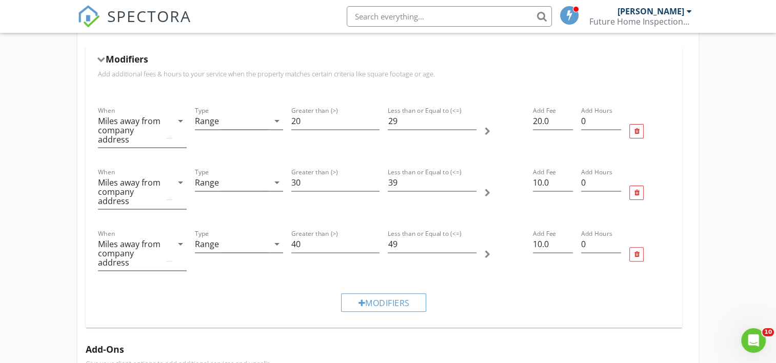
click at [99, 58] on div at bounding box center [101, 60] width 8 height 6
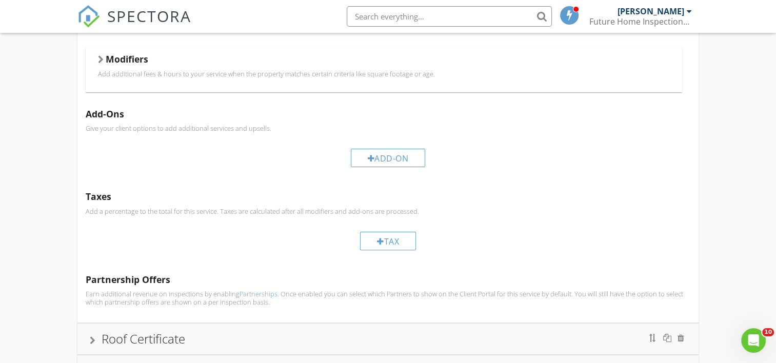
scroll to position [0, 0]
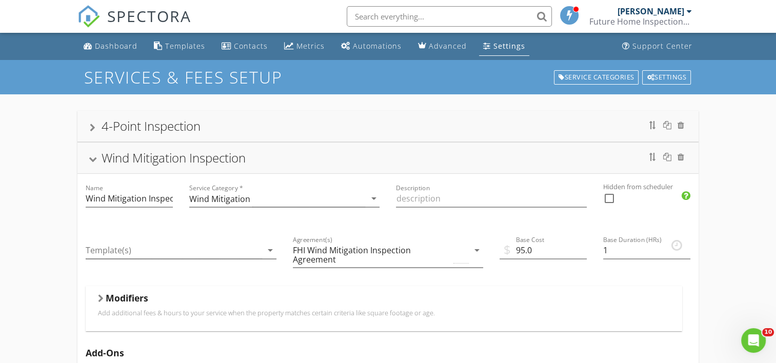
click at [93, 159] on div at bounding box center [93, 160] width 8 height 6
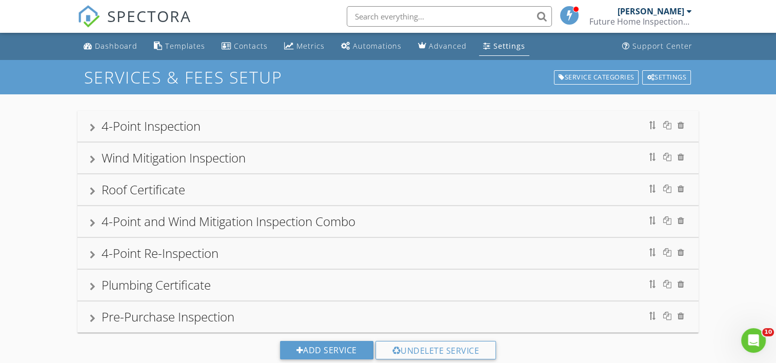
click at [90, 220] on div at bounding box center [93, 223] width 6 height 8
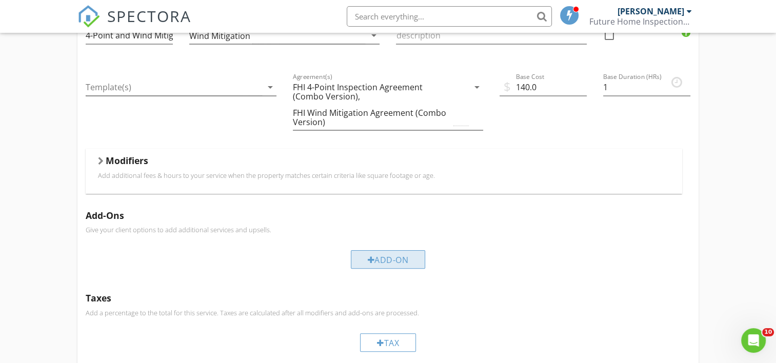
scroll to position [239, 0]
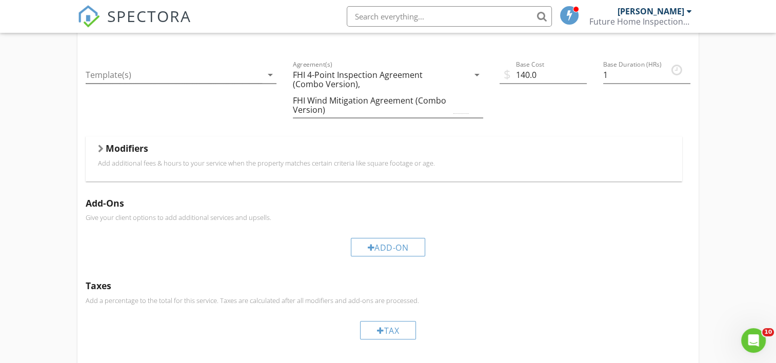
click at [129, 146] on h5 "Modifiers" at bounding box center [127, 148] width 43 height 10
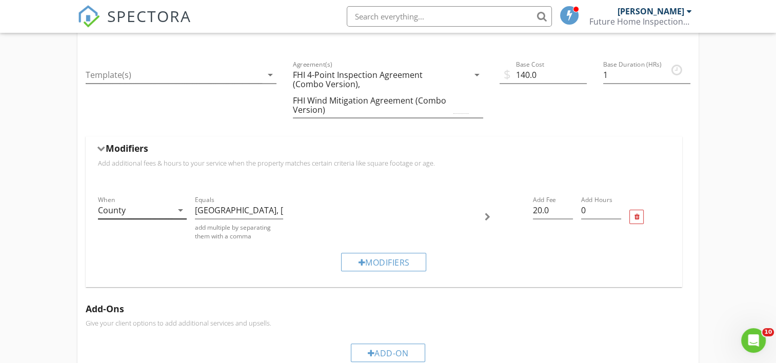
click at [174, 204] on icon "arrow_drop_down" at bounding box center [180, 210] width 12 height 12
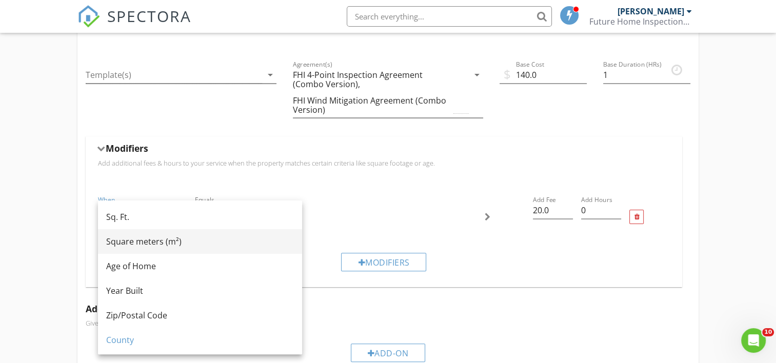
scroll to position [119, 0]
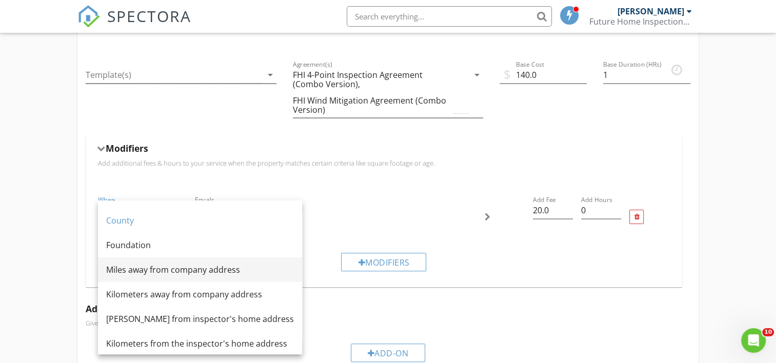
click at [196, 271] on div "Miles away from company address" at bounding box center [200, 270] width 188 height 12
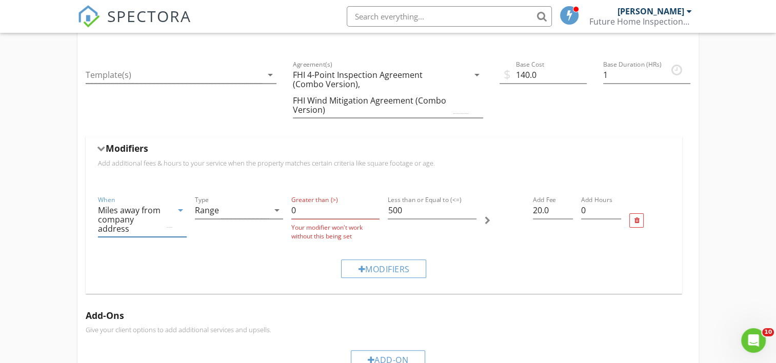
click at [178, 207] on icon "arrow_drop_down" at bounding box center [180, 210] width 12 height 12
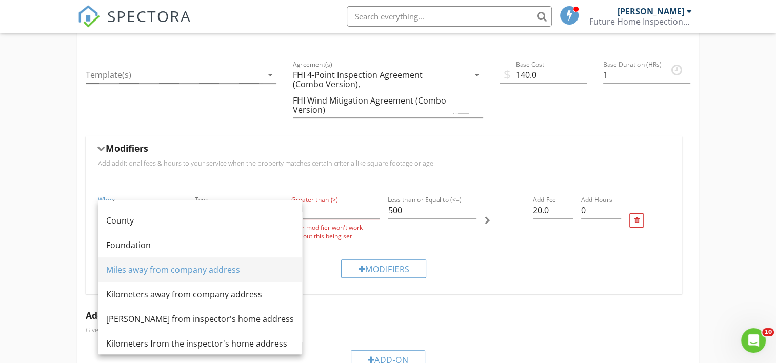
click at [199, 267] on div "Miles away from company address" at bounding box center [200, 270] width 188 height 12
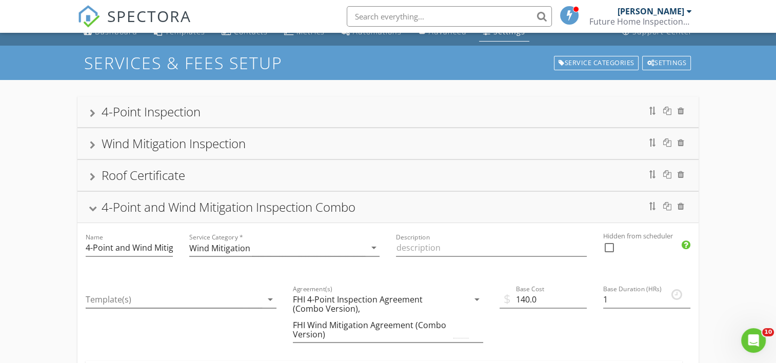
scroll to position [0, 0]
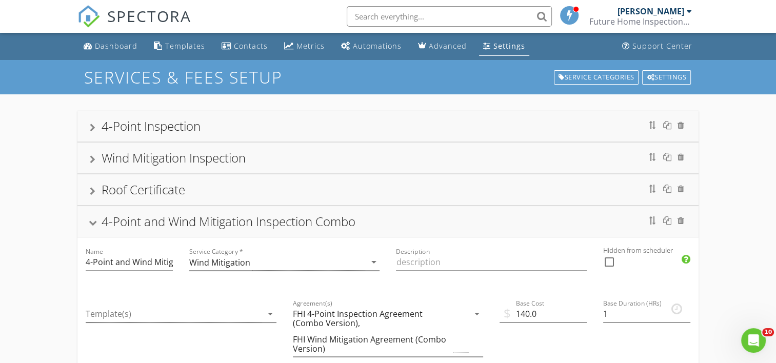
click at [94, 129] on div at bounding box center [93, 128] width 6 height 8
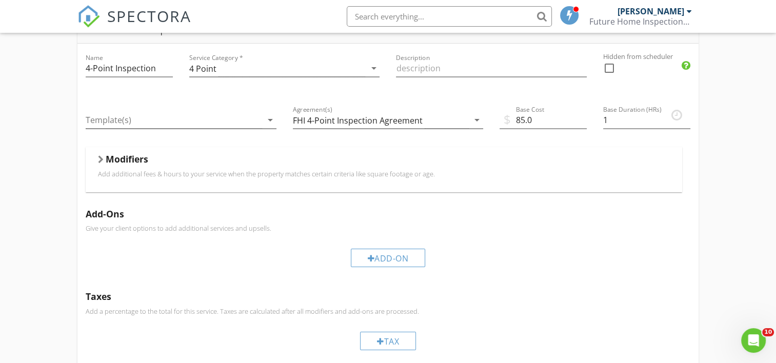
scroll to position [119, 0]
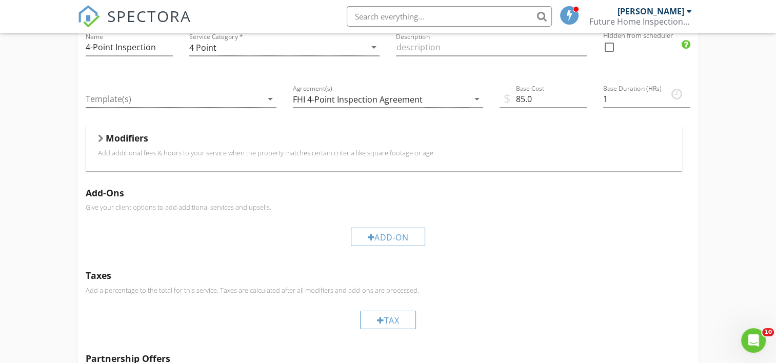
click at [100, 140] on div at bounding box center [101, 138] width 6 height 8
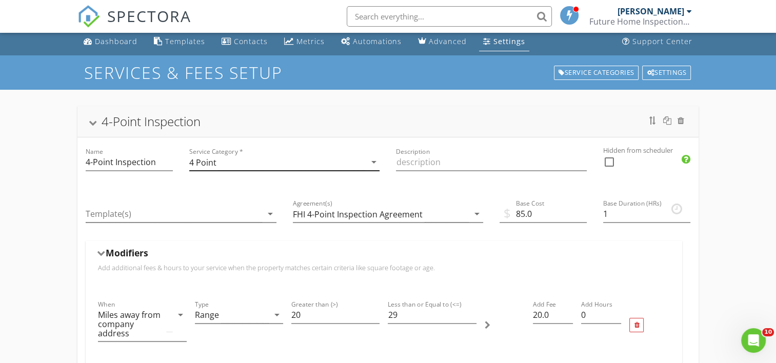
scroll to position [0, 0]
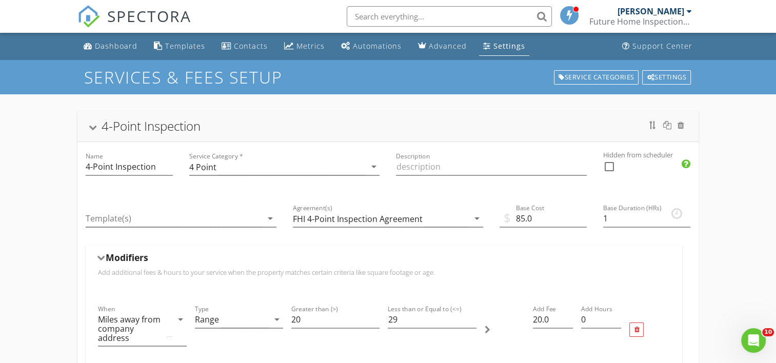
click at [93, 127] on div at bounding box center [93, 128] width 8 height 6
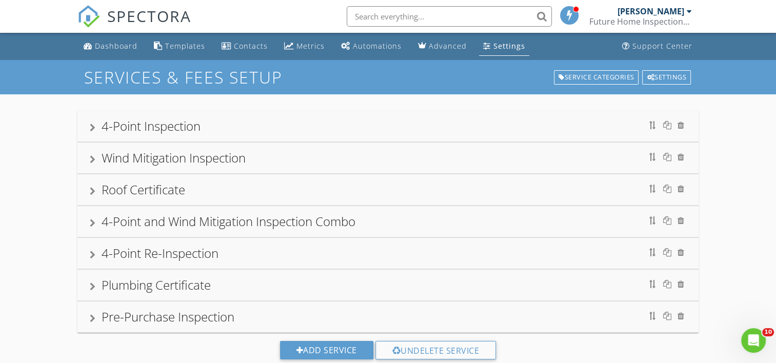
click at [93, 222] on div at bounding box center [93, 223] width 6 height 8
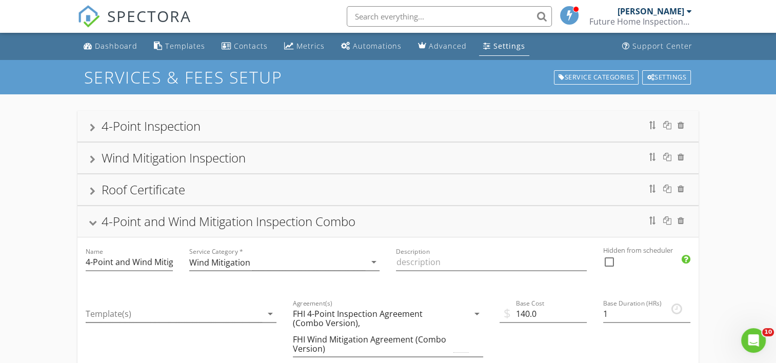
scroll to position [119, 0]
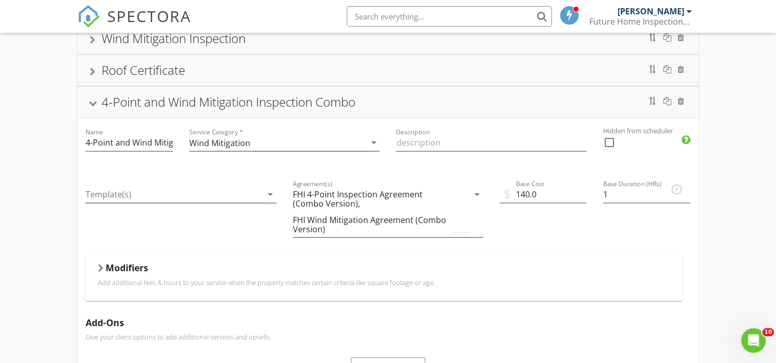
drag, startPoint x: 100, startPoint y: 270, endPoint x: 237, endPoint y: 265, distance: 136.5
click at [103, 270] on div at bounding box center [101, 268] width 6 height 8
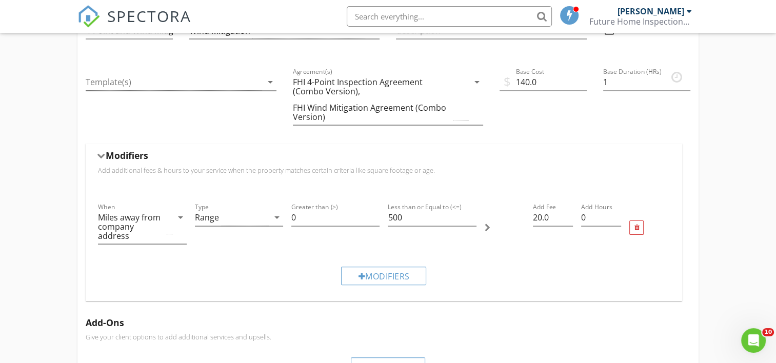
scroll to position [359, 0]
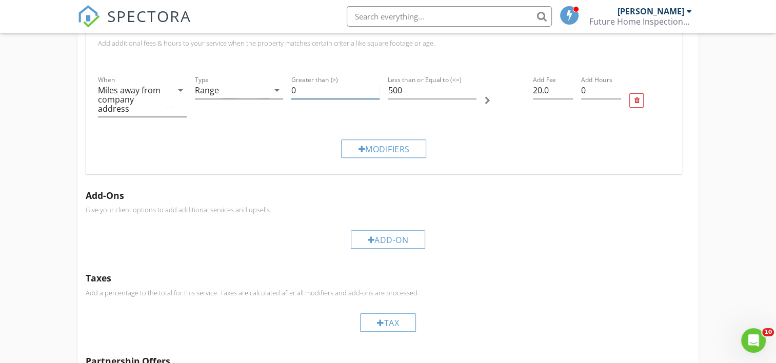
click at [299, 88] on input "0" at bounding box center [335, 90] width 88 height 17
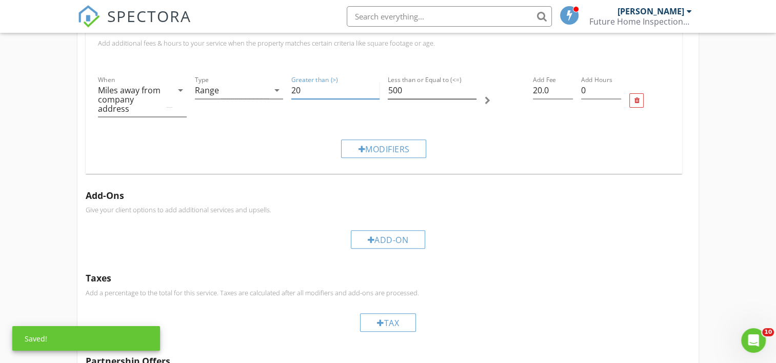
type input "20"
click at [406, 92] on input "500" at bounding box center [432, 90] width 88 height 17
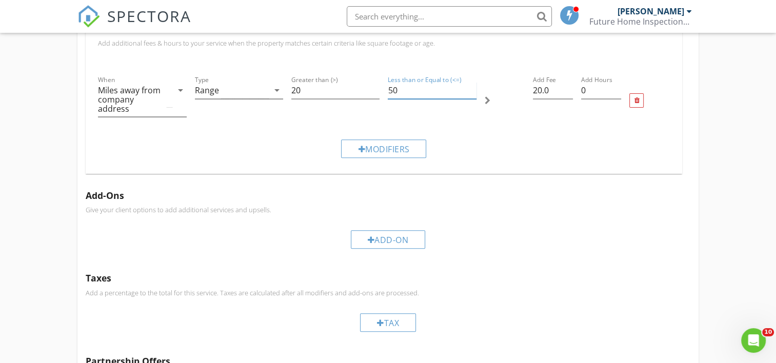
type input "5"
type input "29"
click at [381, 146] on div "Modifiers" at bounding box center [383, 148] width 85 height 18
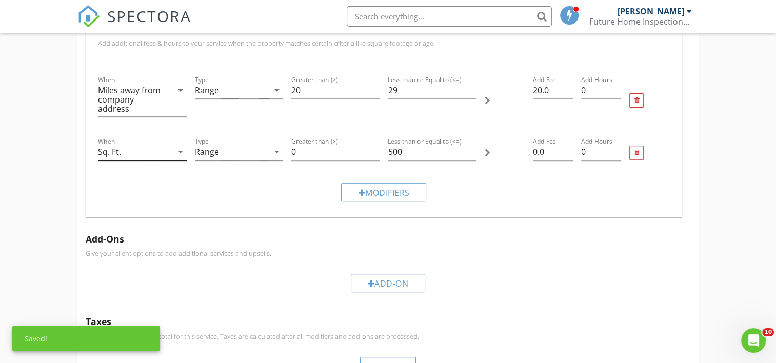
click at [178, 147] on icon "arrow_drop_down" at bounding box center [180, 152] width 12 height 12
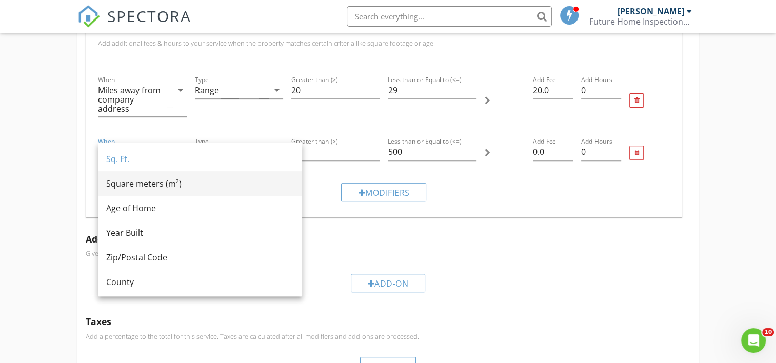
scroll to position [119, 0]
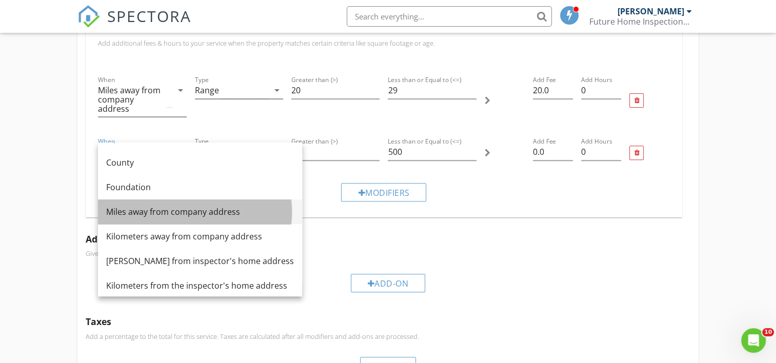
click at [172, 210] on div "Miles away from company address" at bounding box center [200, 212] width 188 height 12
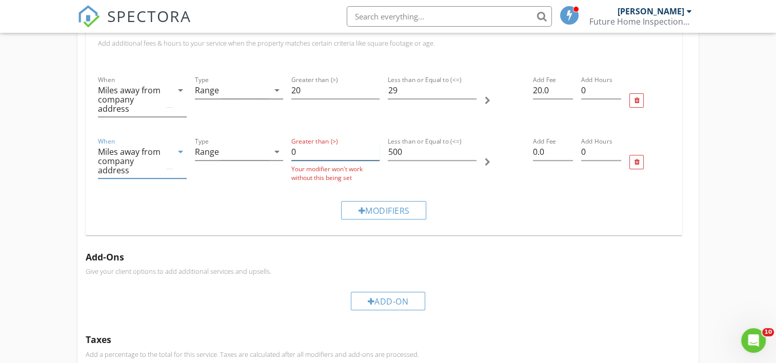
click at [308, 152] on input "0" at bounding box center [335, 152] width 88 height 17
type input "30"
click at [409, 151] on input "500" at bounding box center [432, 152] width 88 height 17
type input "5"
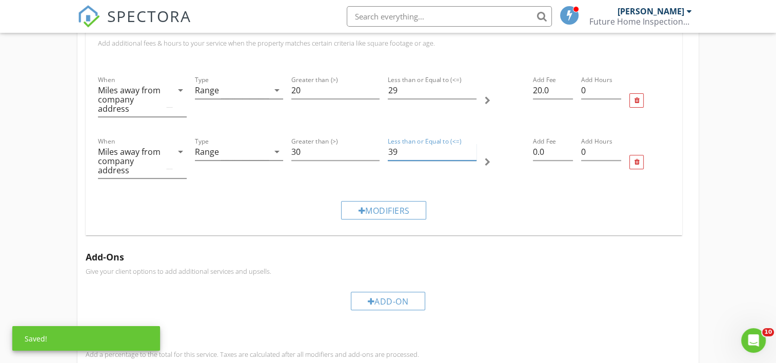
type input "39"
click at [531, 149] on div "Add Fee 0.0" at bounding box center [553, 162] width 48 height 62
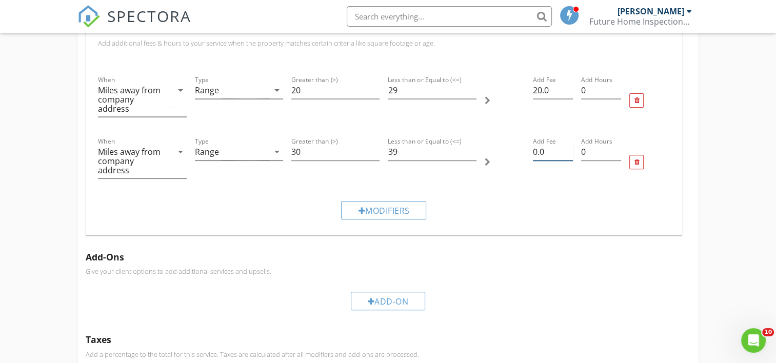
click at [533, 150] on input "0.0" at bounding box center [553, 152] width 40 height 17
type input "10.0"
click at [383, 213] on div "Modifiers" at bounding box center [383, 210] width 85 height 18
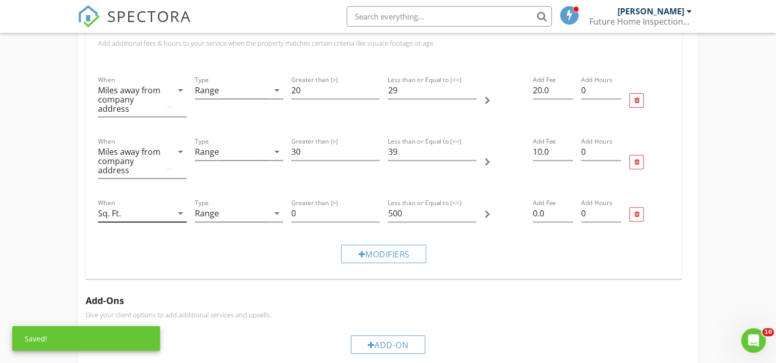
click at [176, 211] on icon "arrow_drop_down" at bounding box center [180, 213] width 12 height 12
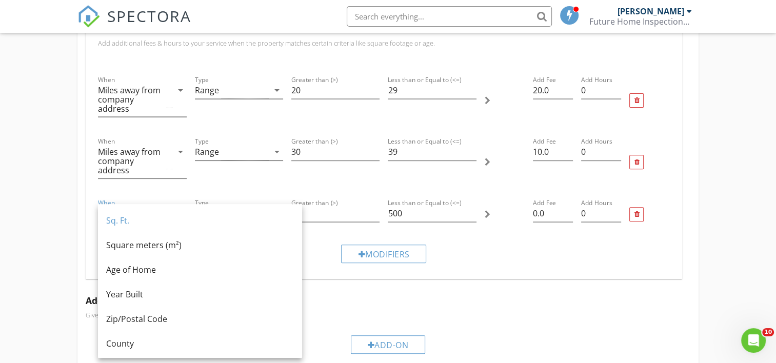
scroll to position [125, 0]
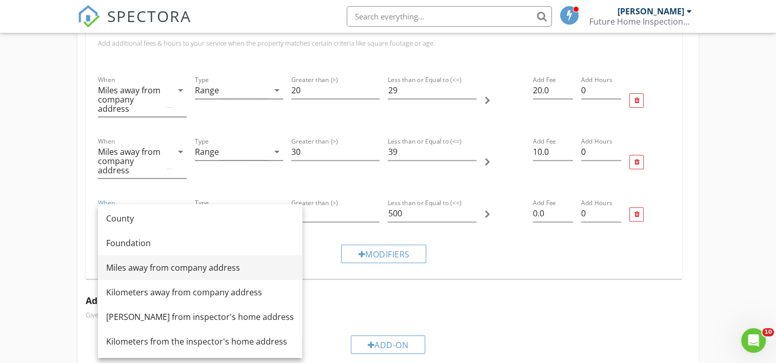
click at [174, 270] on div "Miles away from company address" at bounding box center [200, 267] width 188 height 12
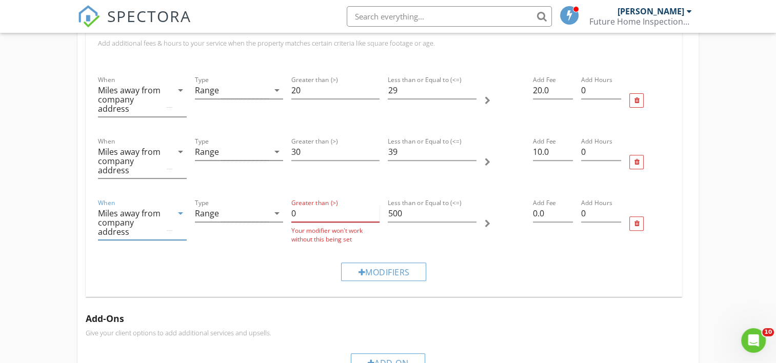
drag, startPoint x: 297, startPoint y: 213, endPoint x: 323, endPoint y: 215, distance: 25.7
click at [298, 213] on input "0" at bounding box center [335, 213] width 88 height 17
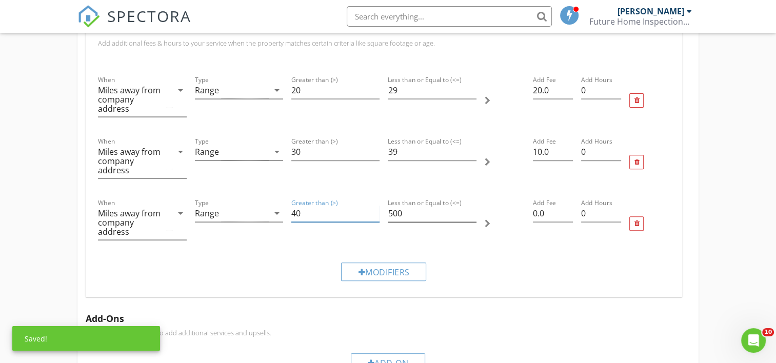
type input "40"
click at [409, 210] on input "500" at bounding box center [432, 213] width 88 height 17
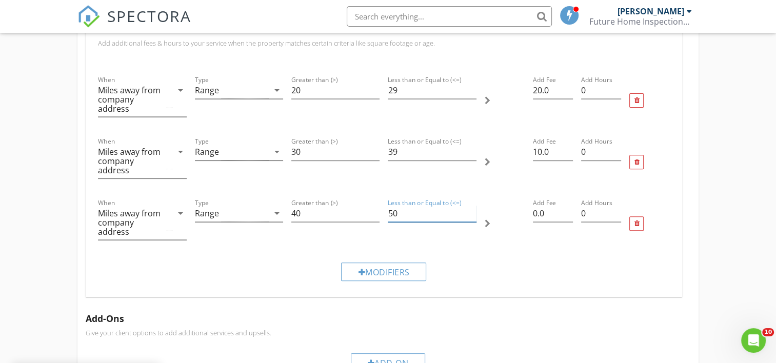
type input "5"
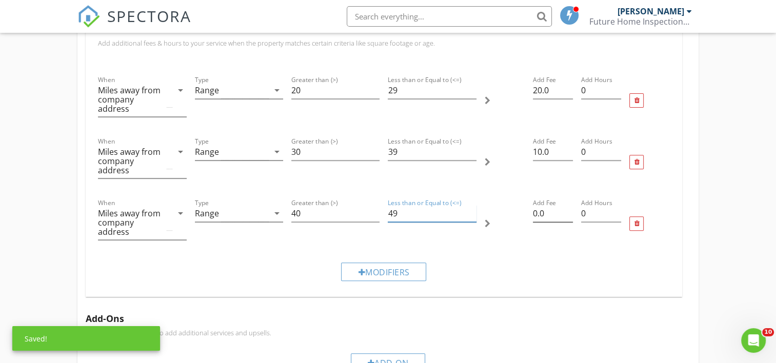
type input "49"
click at [533, 214] on input "0.0" at bounding box center [553, 213] width 40 height 17
type input "10.0"
click at [390, 269] on div "Modifiers" at bounding box center [383, 271] width 85 height 18
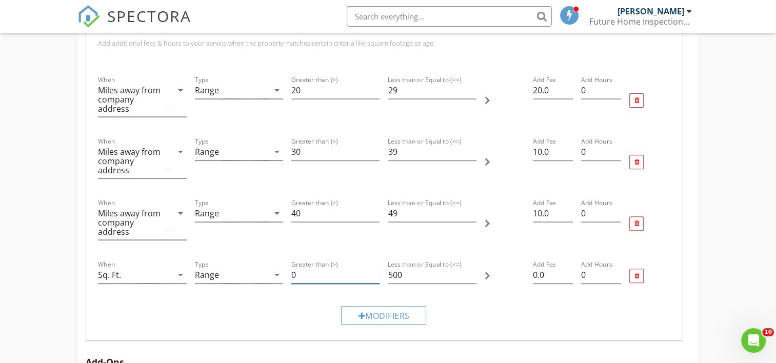
click at [307, 273] on input "0" at bounding box center [335, 275] width 88 height 17
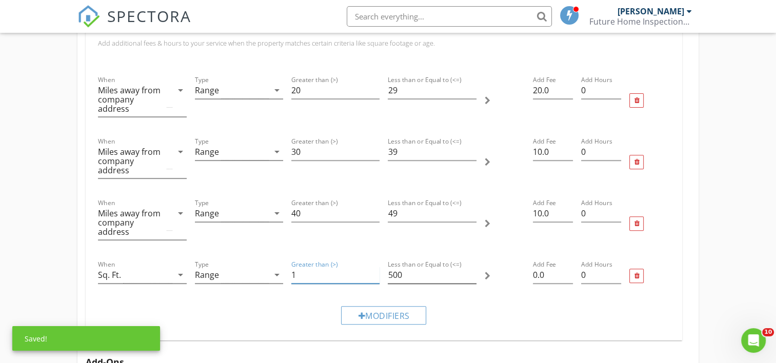
type input "1"
click at [415, 274] on input "500" at bounding box center [432, 275] width 88 height 17
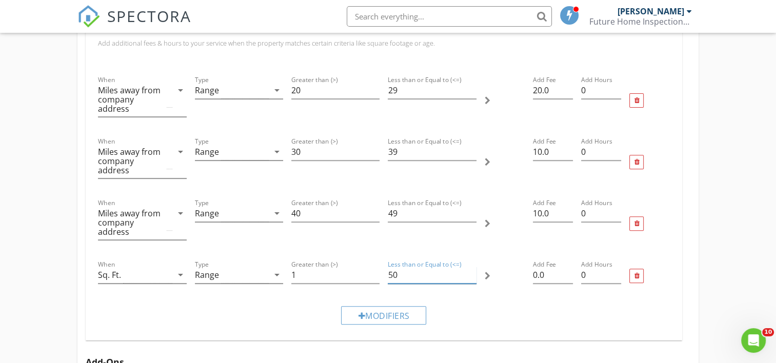
type input "5"
type input "3999"
click at [400, 318] on div "Modifiers" at bounding box center [383, 315] width 85 height 18
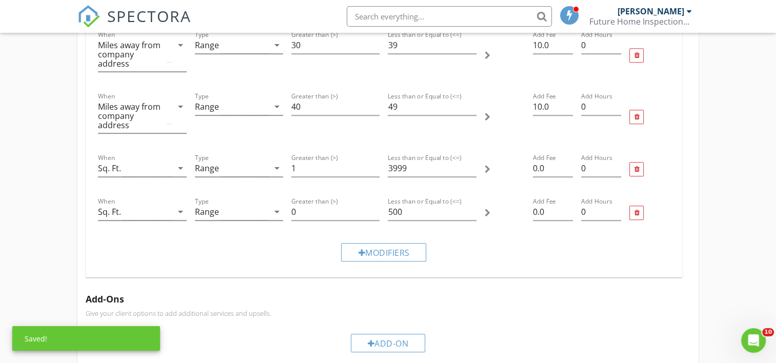
scroll to position [478, 0]
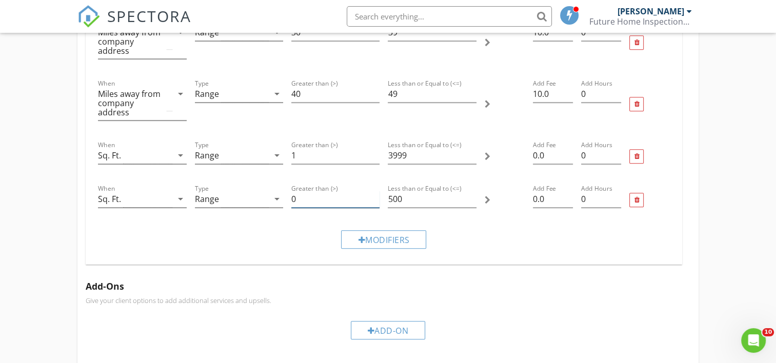
click at [297, 198] on input "0" at bounding box center [335, 199] width 88 height 17
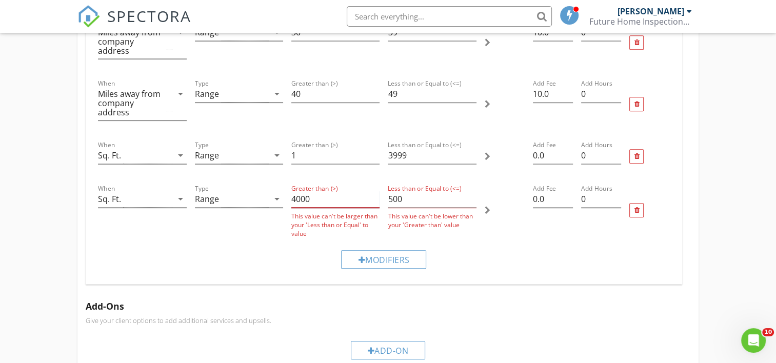
type input "4000"
click at [414, 199] on input "500" at bounding box center [432, 199] width 88 height 17
type input "5"
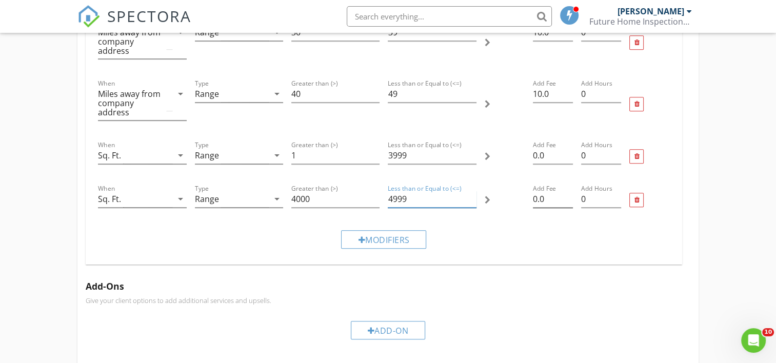
type input "4999"
click at [533, 197] on input "0.0" at bounding box center [553, 199] width 40 height 17
type input "10.0"
click at [403, 240] on div "Modifiers" at bounding box center [383, 239] width 85 height 18
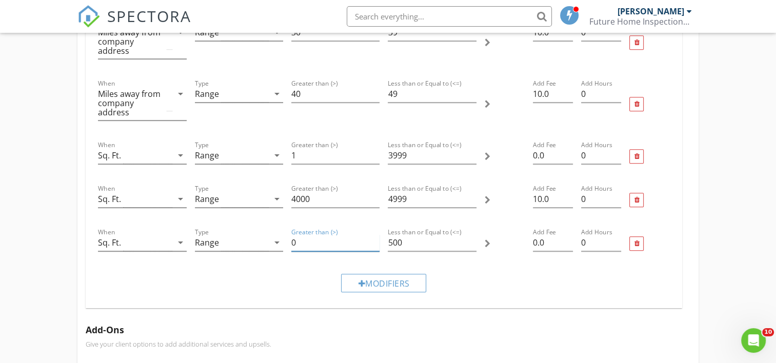
click at [301, 240] on input "0" at bounding box center [335, 242] width 88 height 17
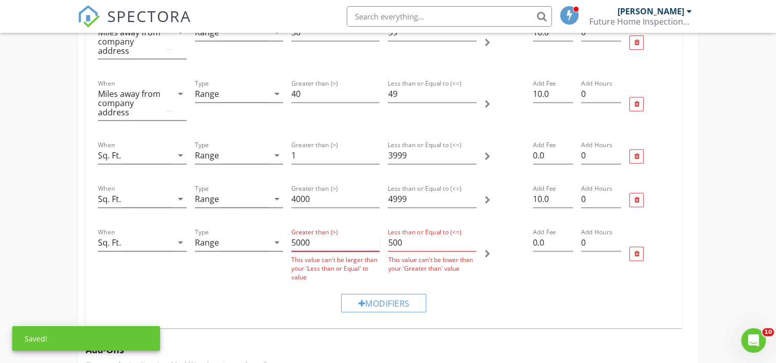
type input "5000"
click at [410, 244] on input "500" at bounding box center [432, 242] width 88 height 17
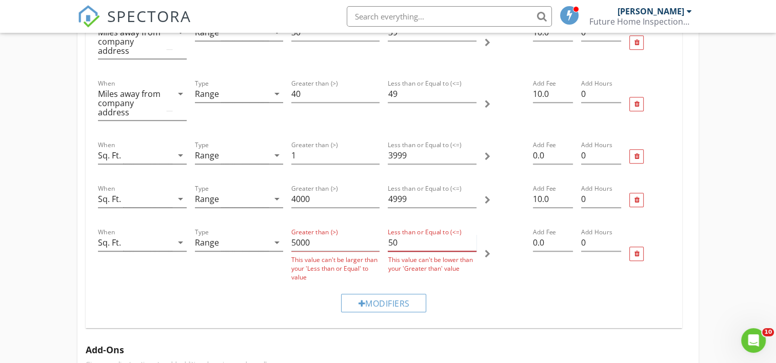
type input "5"
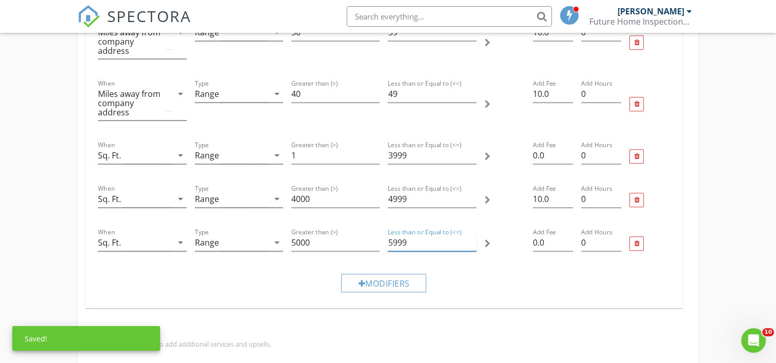
type input "5999"
click at [481, 288] on div "Modifiers" at bounding box center [383, 283] width 579 height 34
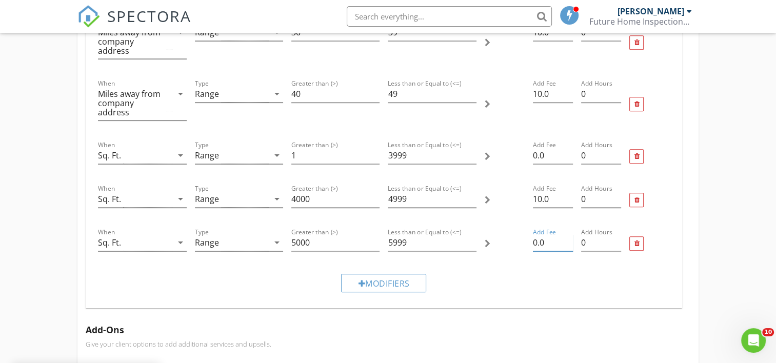
click at [533, 242] on input "0.0" at bounding box center [553, 242] width 40 height 17
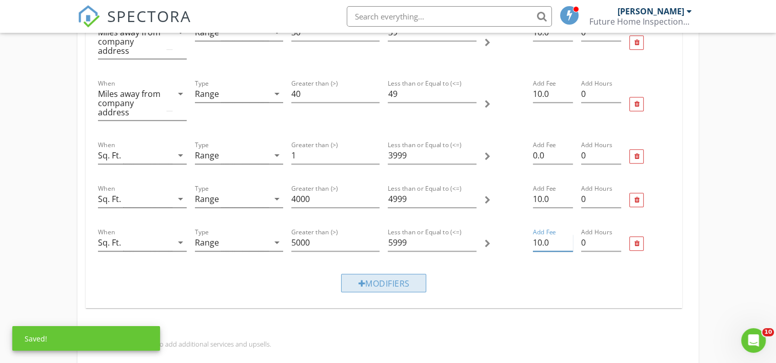
type input "10.0"
click at [350, 283] on div "Modifiers" at bounding box center [383, 283] width 85 height 18
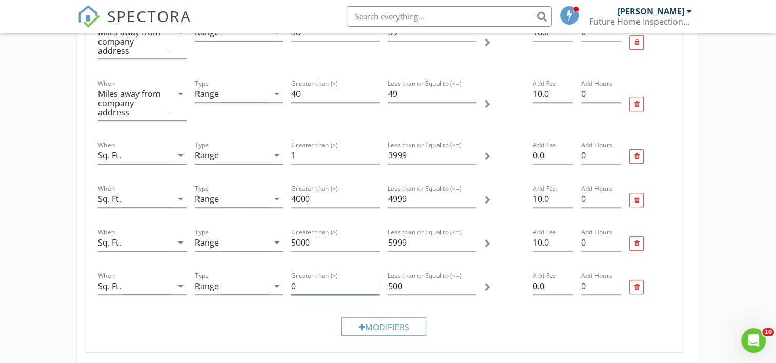
click at [304, 283] on input "0" at bounding box center [335, 286] width 88 height 17
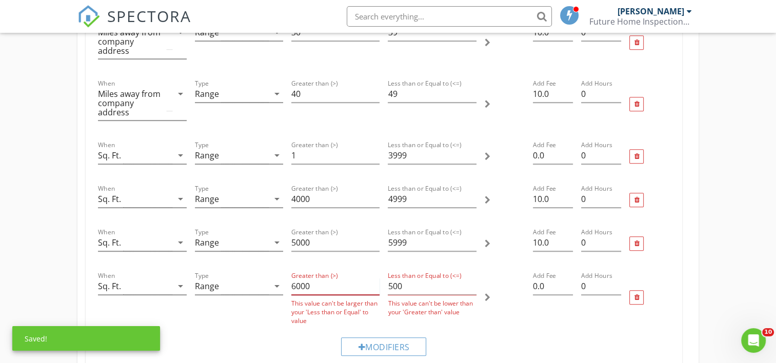
type input "6000"
click at [422, 283] on input "500" at bounding box center [432, 286] width 88 height 17
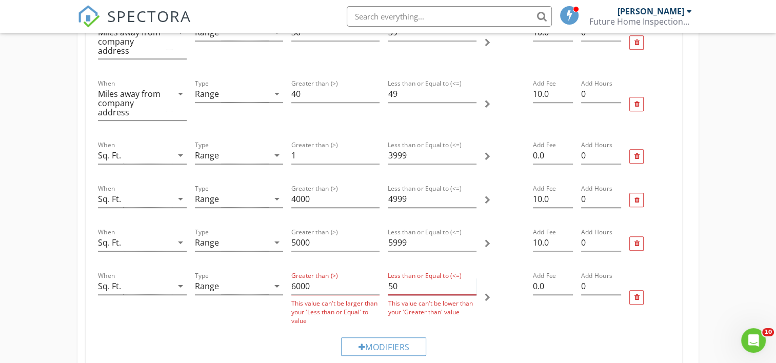
type input "5"
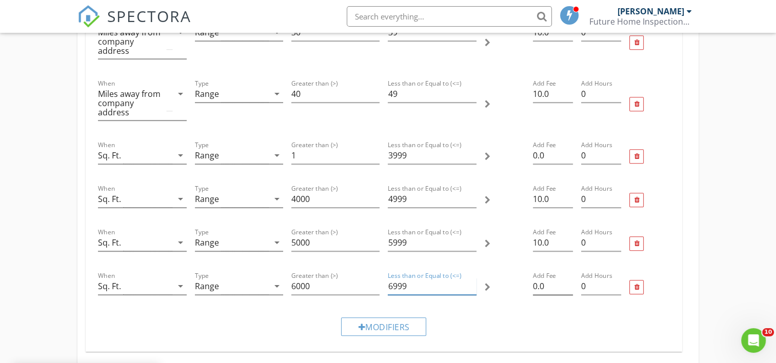
type input "6999"
drag, startPoint x: 532, startPoint y: 285, endPoint x: 489, endPoint y: 303, distance: 46.9
click at [532, 285] on div "Add Fee 0.0" at bounding box center [553, 288] width 48 height 44
type input "10.0"
click at [386, 328] on div "Modifiers" at bounding box center [383, 326] width 85 height 18
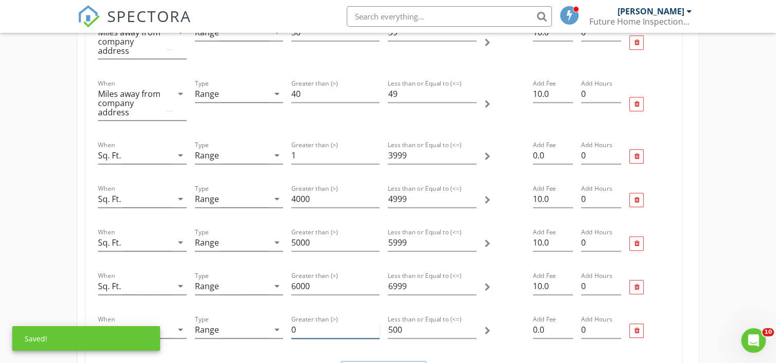
click at [322, 328] on input "0" at bounding box center [335, 329] width 88 height 17
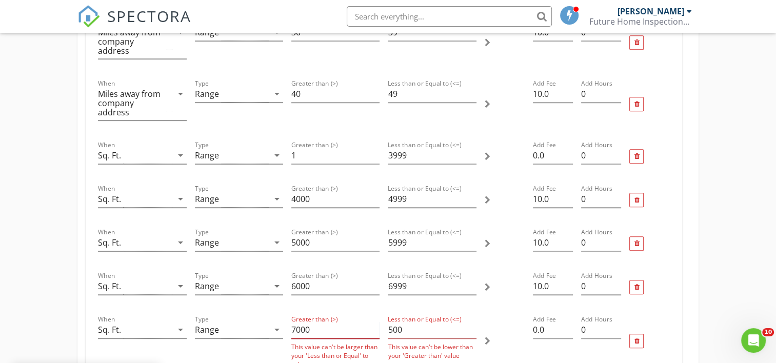
type input "7000"
click at [424, 330] on input "500" at bounding box center [432, 329] width 88 height 17
type input "5"
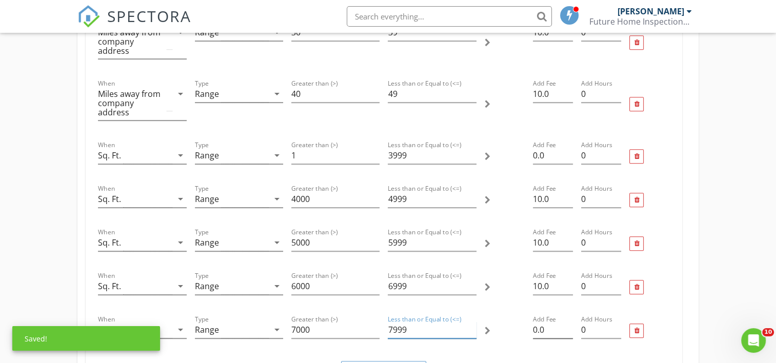
type input "7999"
click at [533, 327] on input "0.0" at bounding box center [553, 329] width 40 height 17
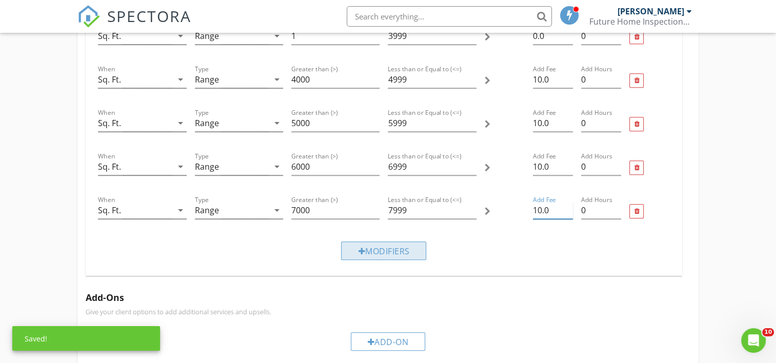
type input "10.0"
click at [406, 250] on div "Modifiers" at bounding box center [383, 250] width 85 height 18
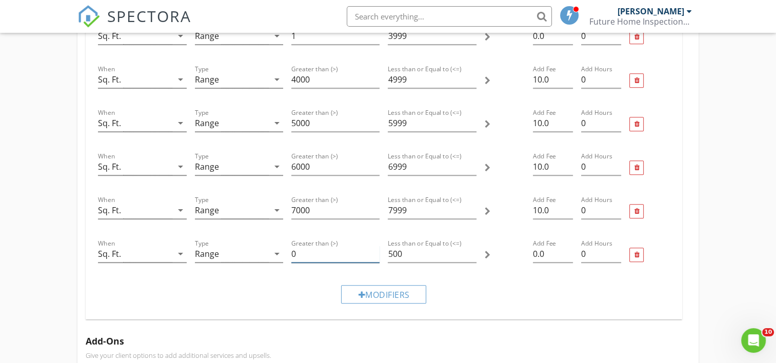
click at [311, 252] on input "0" at bounding box center [335, 254] width 88 height 17
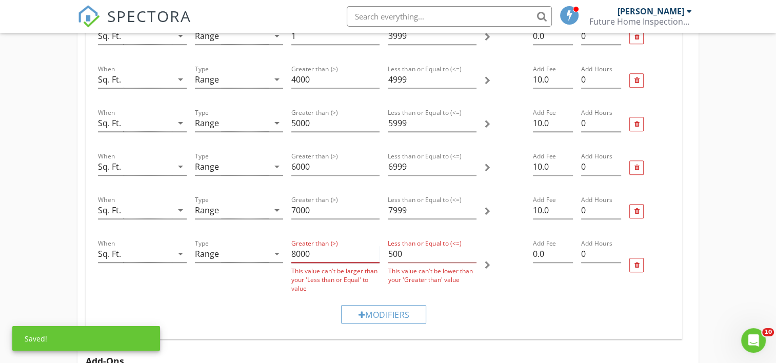
type input "8000"
click at [416, 251] on input "500" at bounding box center [432, 254] width 88 height 17
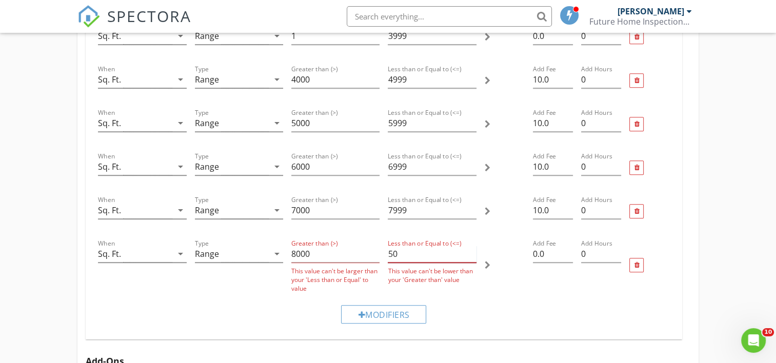
type input "5"
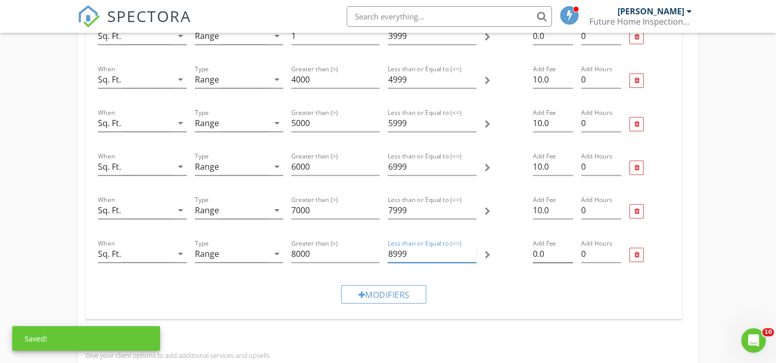
type input "8999"
click at [533, 253] on input "0.0" at bounding box center [553, 254] width 40 height 17
type input "10.0"
click at [384, 290] on div "Modifiers" at bounding box center [383, 294] width 85 height 18
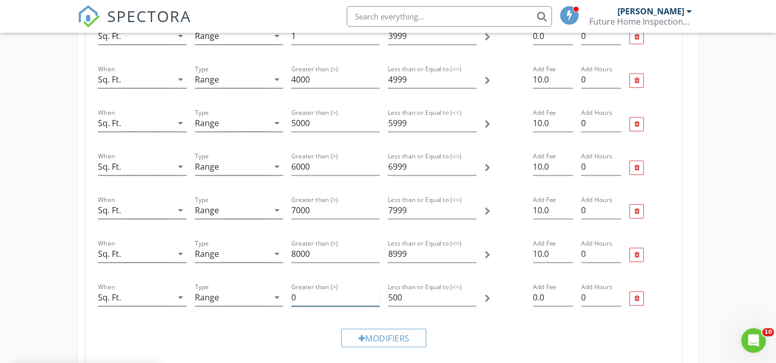
click at [307, 294] on input "0" at bounding box center [335, 297] width 88 height 17
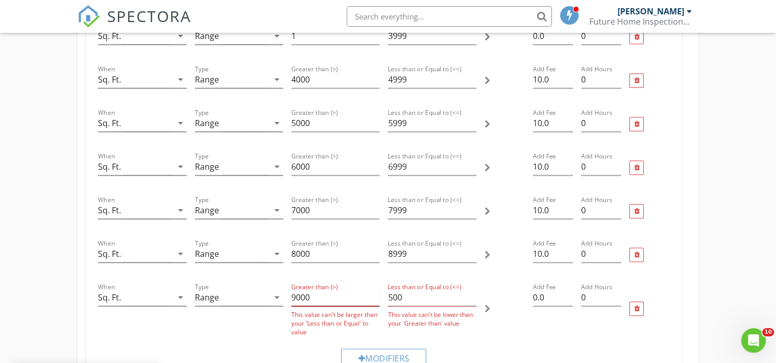
type input "9000"
click at [418, 295] on input "500" at bounding box center [432, 297] width 88 height 17
type input "5"
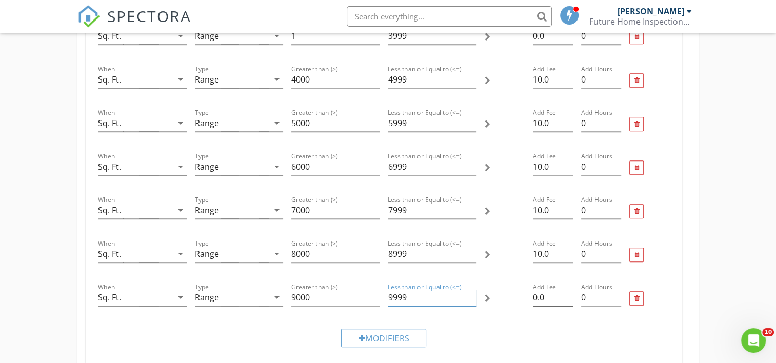
type input "9999"
click at [533, 295] on input "0.0" at bounding box center [553, 297] width 40 height 17
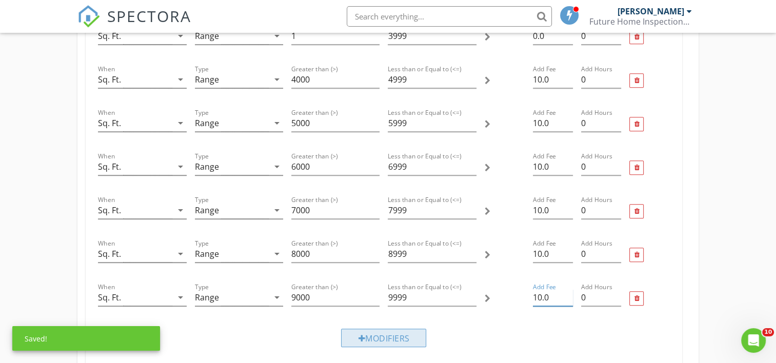
type input "10.0"
click at [386, 336] on div "Modifiers" at bounding box center [383, 338] width 85 height 18
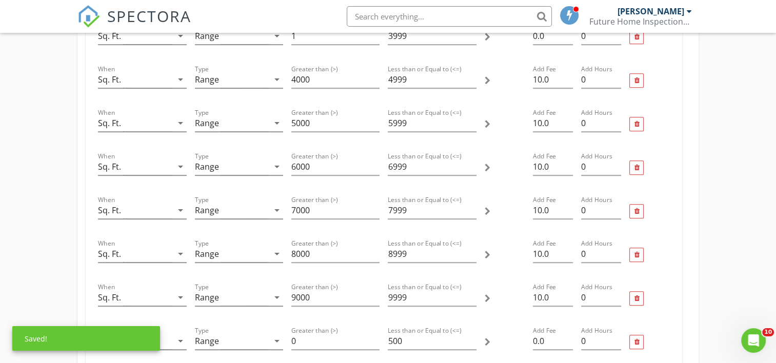
scroll to position [718, 0]
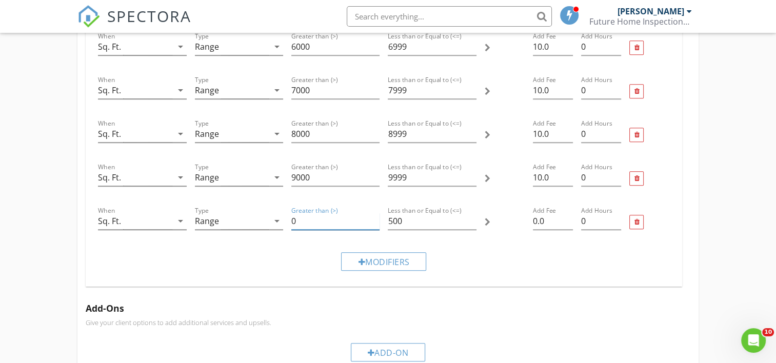
click at [292, 218] on input "0" at bounding box center [335, 221] width 88 height 17
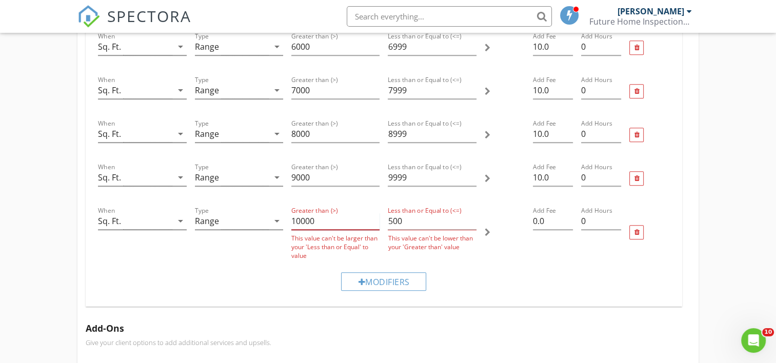
type input "10000"
click at [412, 219] on input "500" at bounding box center [432, 221] width 88 height 17
type input "5"
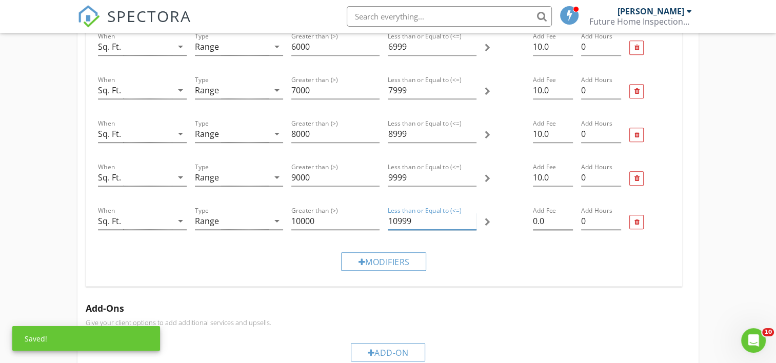
type input "10999"
click at [533, 219] on input "0.0" at bounding box center [553, 221] width 40 height 17
type input "10.0"
click at [400, 254] on div "Modifiers" at bounding box center [383, 261] width 85 height 18
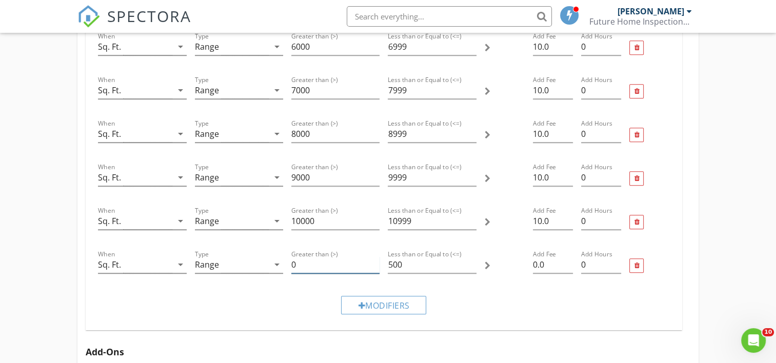
click at [307, 264] on input "0" at bounding box center [335, 264] width 88 height 17
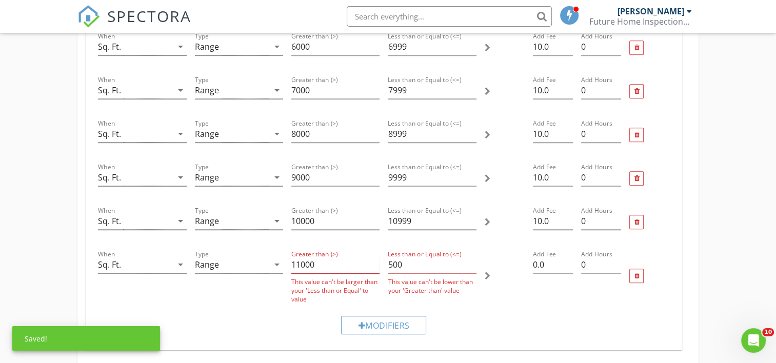
type input "11000"
click at [408, 262] on input "500" at bounding box center [432, 264] width 88 height 17
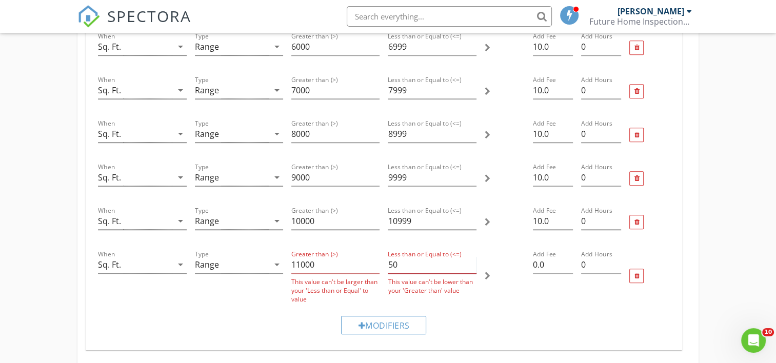
type input "5"
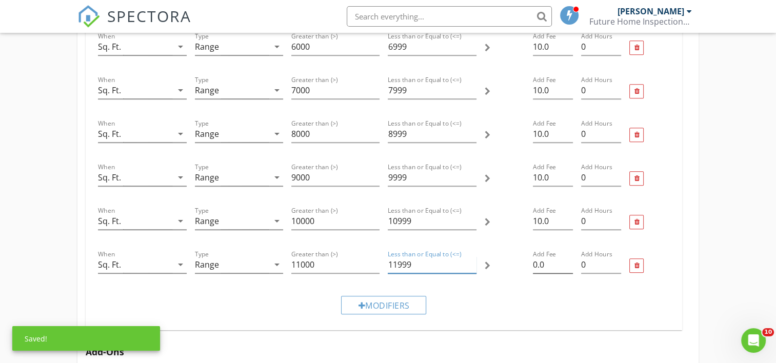
type input "11999"
click at [534, 264] on input "0.0" at bounding box center [553, 264] width 40 height 17
type input "10.0"
click at [388, 308] on div "Modifiers" at bounding box center [383, 305] width 85 height 18
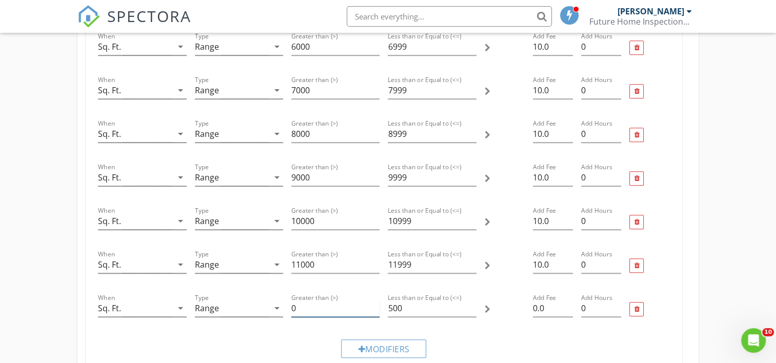
click at [311, 305] on input "0" at bounding box center [335, 308] width 88 height 17
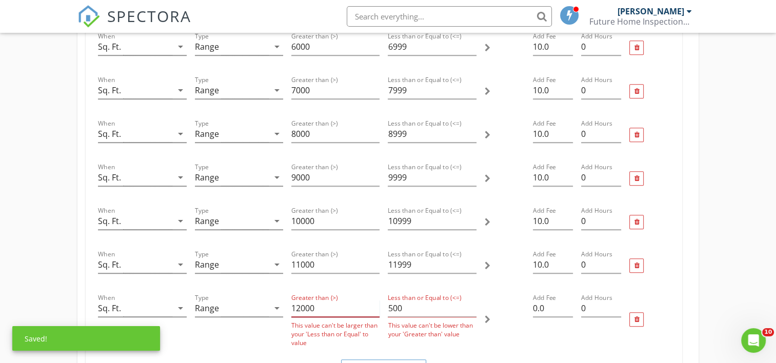
type input "12000"
click at [423, 305] on input "500" at bounding box center [432, 308] width 88 height 17
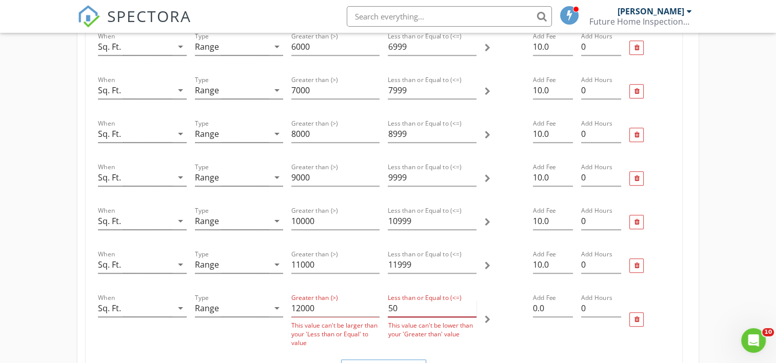
type input "5"
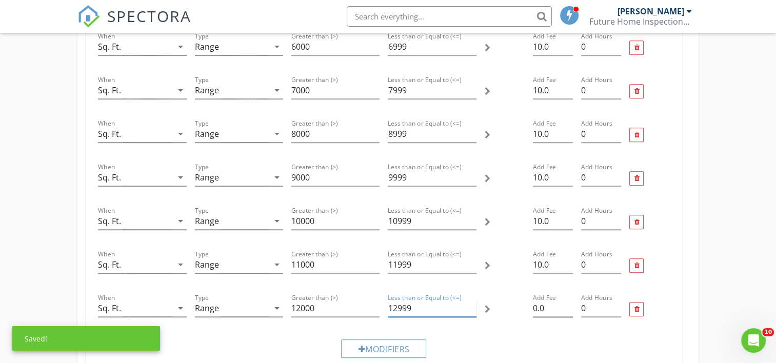
type input "12999"
click at [533, 308] on input "0.0" at bounding box center [553, 308] width 40 height 17
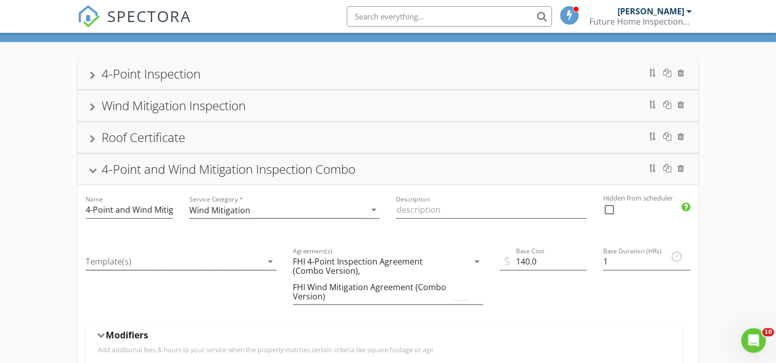
scroll to position [0, 0]
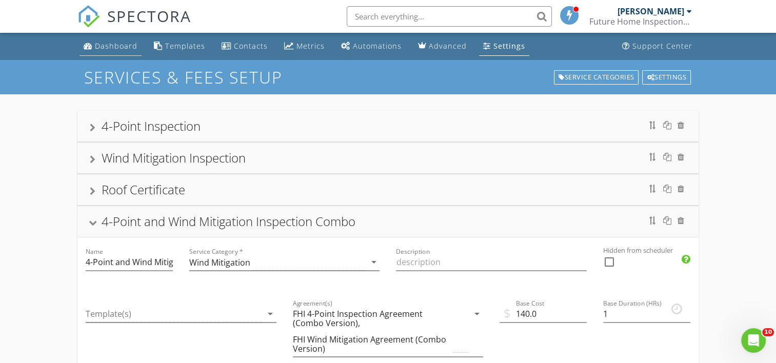
type input "10.0"
click at [121, 45] on div "Dashboard" at bounding box center [116, 46] width 43 height 10
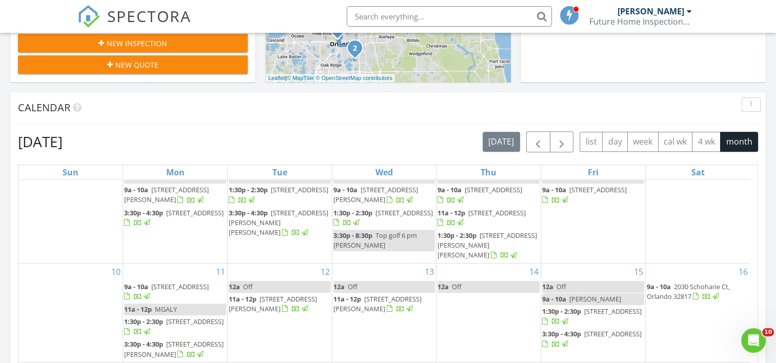
scroll to position [148, 0]
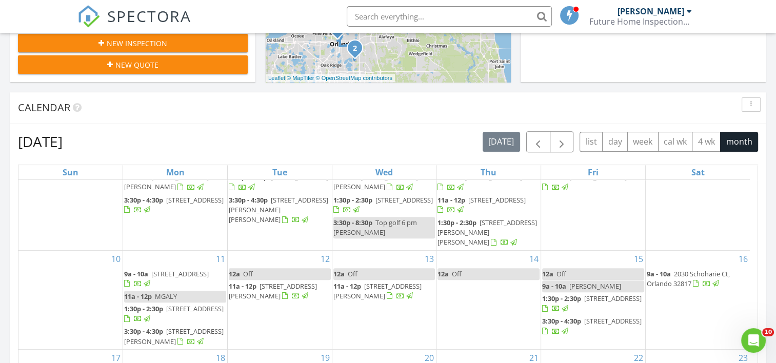
drag, startPoint x: 753, startPoint y: 227, endPoint x: 1, endPoint y: 8, distance: 782.6
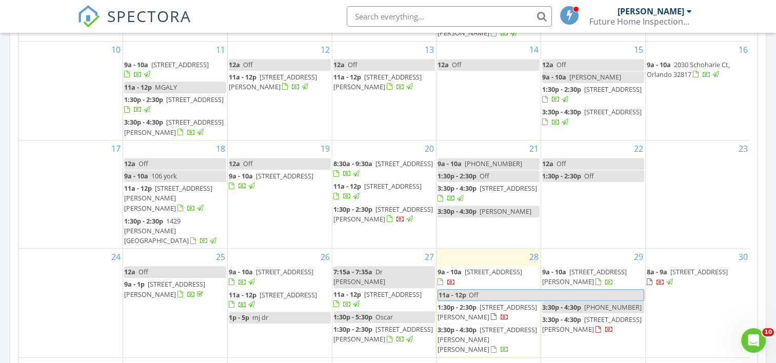
scroll to position [587, 0]
